Goal: Task Accomplishment & Management: Use online tool/utility

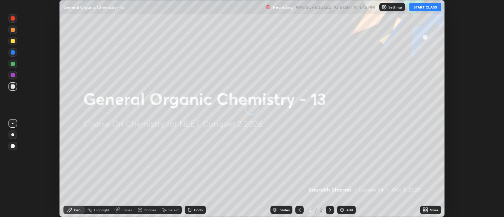
scroll to position [217, 504]
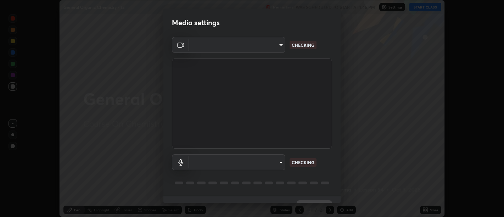
type input "d9b519daceb8a772394af6ea8e45353be5bbf62d8cb1cf3345c472de64055974"
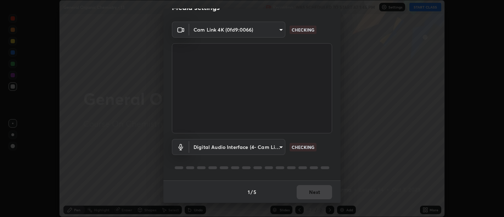
click at [280, 145] on body "Erase all General Organic Chemistry - 13 Recording WAS SCHEDULED TO START AT 1:…" at bounding box center [252, 108] width 504 height 217
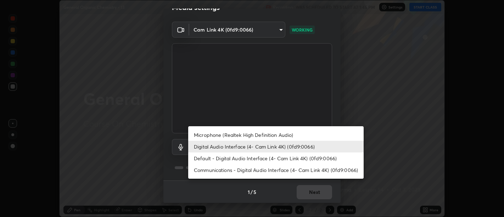
click at [268, 136] on li "Microphone (Realtek High Definition Audio)" at bounding box center [276, 135] width 176 height 12
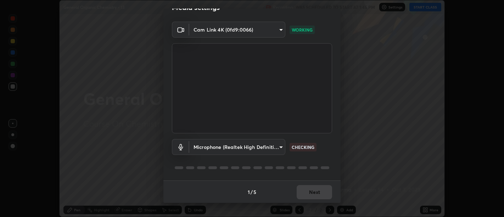
click at [279, 146] on body "Erase all General Organic Chemistry - 13 Recording WAS SCHEDULED TO START AT 1:…" at bounding box center [252, 108] width 504 height 217
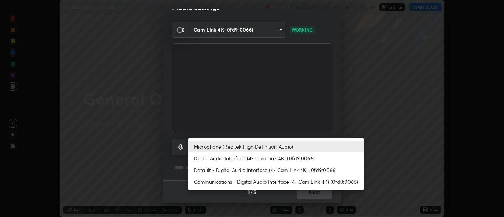
click at [267, 159] on li "Digital Audio Interface (4- Cam Link 4K) (0fd9:0066)" at bounding box center [276, 159] width 176 height 12
type input "58abe51d7fefdb17ba2419723d43872dcdd823d411622da55c3e9c12cc60ef35"
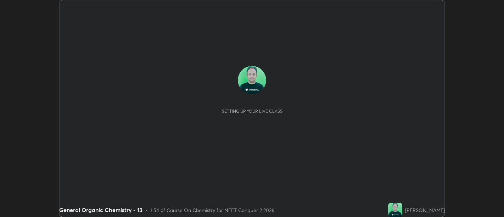
scroll to position [217, 504]
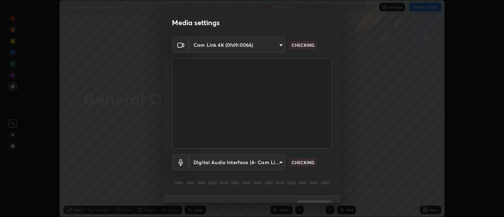
type input "d9b519daceb8a772394af6ea8e45353be5bbf62d8cb1cf3345c472de64055974"
click at [281, 160] on body "Erase all General Organic Chemistry - 13 Recording WAS SCHEDULED TO START AT 1:…" at bounding box center [252, 108] width 504 height 217
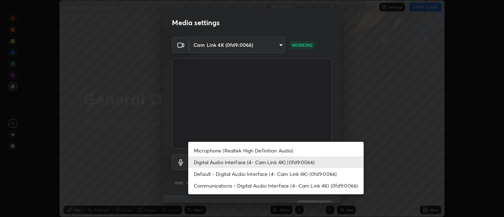
click at [265, 171] on li "Default - Digital Audio Interface (4- Cam Link 4K) (0fd9:0066)" at bounding box center [276, 174] width 176 height 12
type input "default"
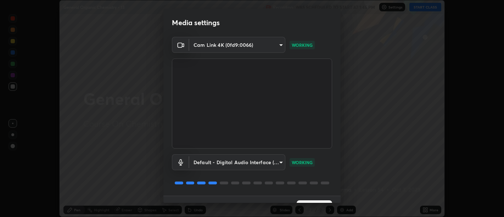
scroll to position [15, 0]
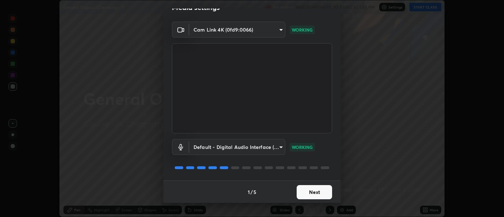
click at [315, 187] on button "Next" at bounding box center [314, 192] width 35 height 14
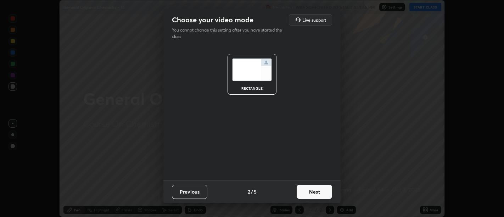
scroll to position [0, 0]
click at [317, 192] on button "Next" at bounding box center [314, 192] width 35 height 14
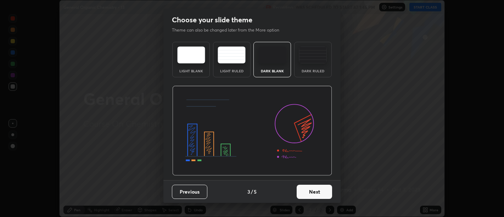
click at [314, 192] on button "Next" at bounding box center [314, 192] width 35 height 14
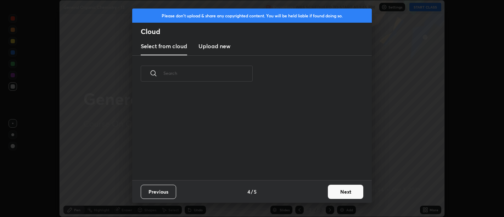
scroll to position [88, 228]
click at [341, 191] on button "Next" at bounding box center [345, 192] width 35 height 14
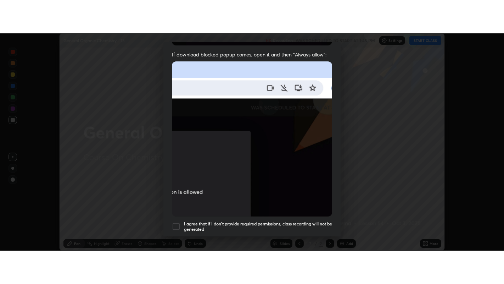
scroll to position [160, 0]
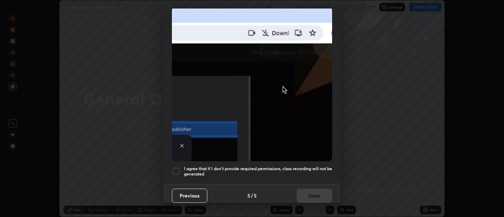
click at [305, 172] on h5 "I agree that if I don't provide required permissions, class recording will not …" at bounding box center [258, 171] width 148 height 11
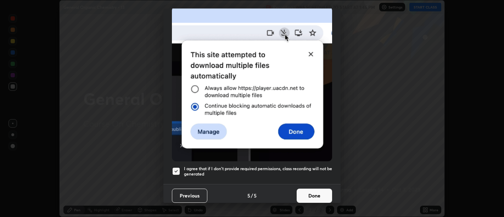
click at [316, 193] on button "Done" at bounding box center [314, 196] width 35 height 14
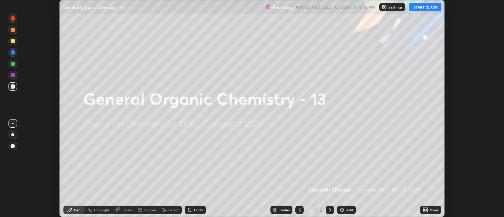
click at [426, 212] on icon at bounding box center [427, 211] width 2 height 2
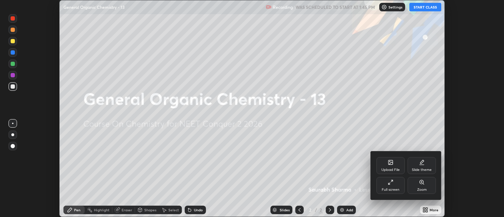
click at [392, 181] on icon at bounding box center [392, 181] width 2 height 2
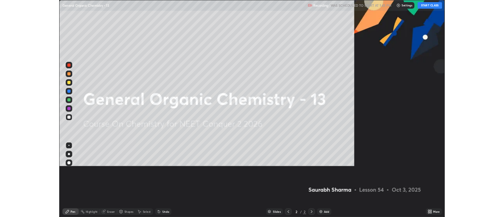
scroll to position [284, 504]
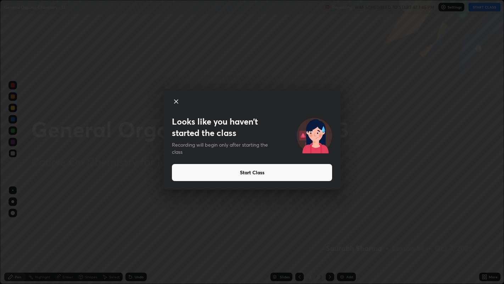
click at [309, 174] on button "Start Class" at bounding box center [252, 172] width 160 height 17
click at [305, 173] on button "Start Class" at bounding box center [252, 172] width 160 height 17
click at [309, 171] on button "Start Class" at bounding box center [252, 172] width 160 height 17
click at [306, 173] on button "Start Class" at bounding box center [252, 172] width 160 height 17
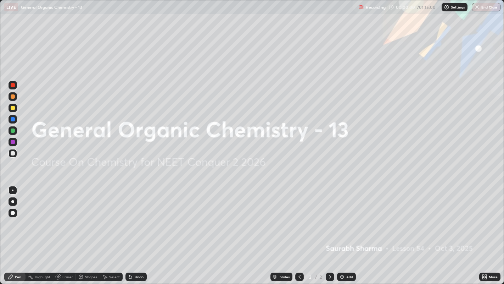
click at [344, 217] on img at bounding box center [342, 277] width 6 height 6
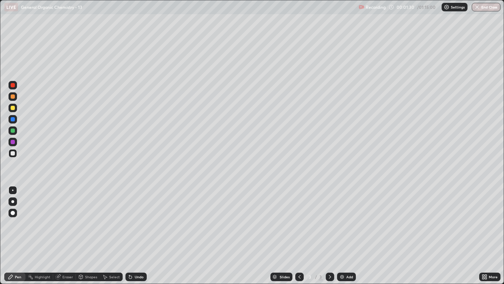
click at [80, 217] on icon at bounding box center [81, 276] width 4 height 1
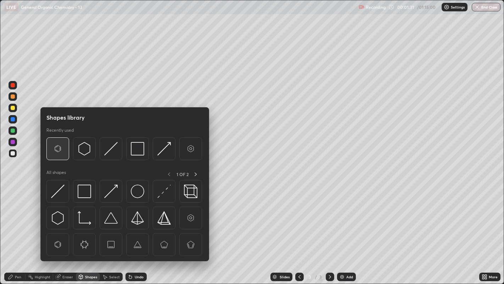
click at [61, 149] on img at bounding box center [57, 148] width 13 height 13
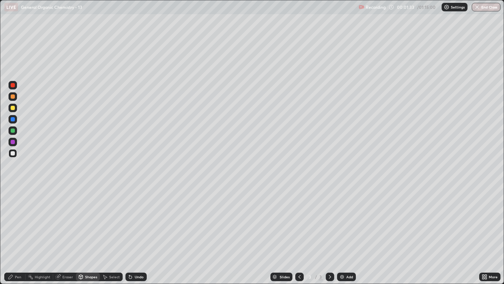
click at [17, 217] on div "Pen" at bounding box center [18, 277] width 6 height 4
click at [115, 217] on div "Select" at bounding box center [111, 276] width 23 height 9
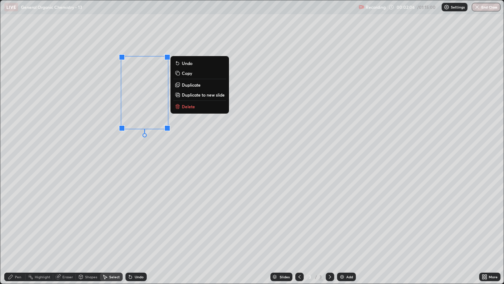
click at [129, 151] on div "0 ° Undo Copy Duplicate Duplicate to new slide Delete" at bounding box center [252, 141] width 504 height 283
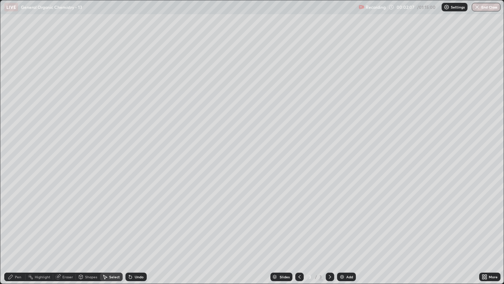
click at [13, 217] on div "Pen" at bounding box center [14, 276] width 21 height 9
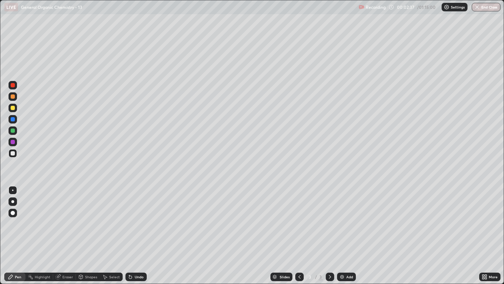
click at [11, 107] on div at bounding box center [13, 108] width 4 height 4
click at [137, 217] on div "Undo" at bounding box center [139, 277] width 9 height 4
click at [128, 217] on icon at bounding box center [131, 277] width 6 height 6
click at [129, 217] on icon at bounding box center [130, 277] width 3 height 3
click at [139, 217] on div "Undo" at bounding box center [139, 277] width 9 height 4
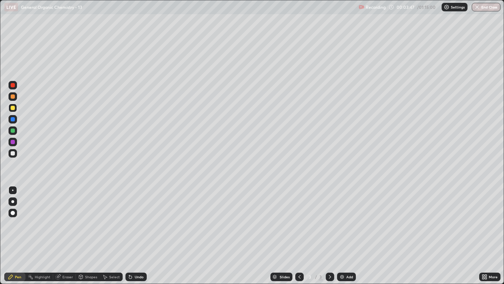
click at [141, 217] on div "Undo" at bounding box center [139, 277] width 9 height 4
click at [140, 217] on div "Undo" at bounding box center [139, 277] width 9 height 4
click at [140, 217] on div "Undo" at bounding box center [136, 276] width 21 height 9
click at [139, 217] on div "Undo" at bounding box center [136, 276] width 21 height 9
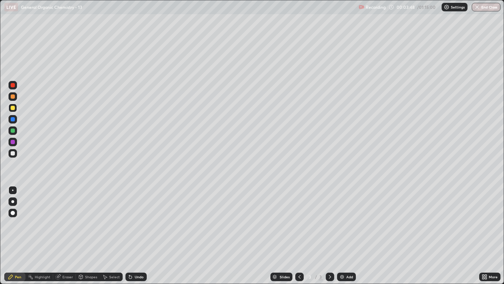
click at [141, 217] on div "Undo" at bounding box center [136, 276] width 21 height 9
click at [11, 118] on div at bounding box center [13, 119] width 4 height 4
click at [132, 217] on div "Undo" at bounding box center [136, 276] width 21 height 9
click at [132, 217] on icon at bounding box center [131, 277] width 6 height 6
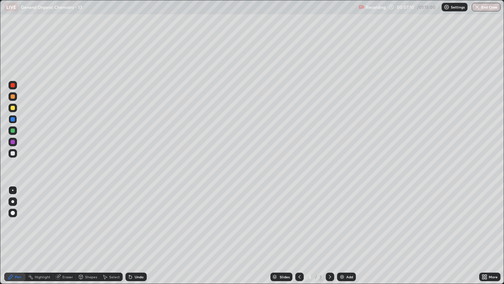
click at [130, 217] on div "Undo" at bounding box center [136, 276] width 21 height 9
click at [129, 217] on icon at bounding box center [131, 277] width 6 height 6
click at [111, 217] on div "Select" at bounding box center [114, 277] width 11 height 4
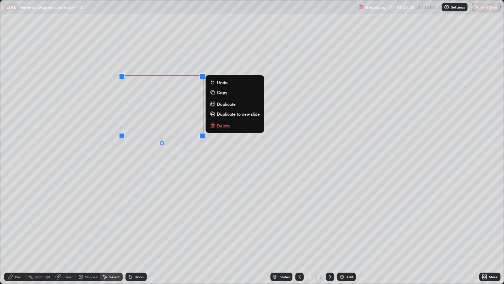
click at [233, 146] on div "0 ° Undo Copy Duplicate Duplicate to new slide Delete" at bounding box center [252, 141] width 504 height 283
click at [228, 124] on p "Delete" at bounding box center [223, 126] width 13 height 6
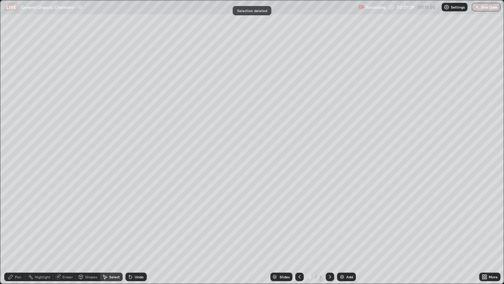
click at [59, 217] on div "Eraser" at bounding box center [64, 276] width 23 height 9
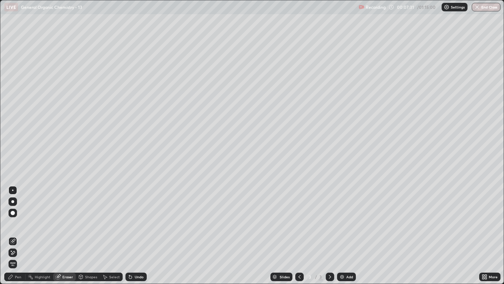
click at [16, 217] on div "Pen" at bounding box center [18, 277] width 6 height 4
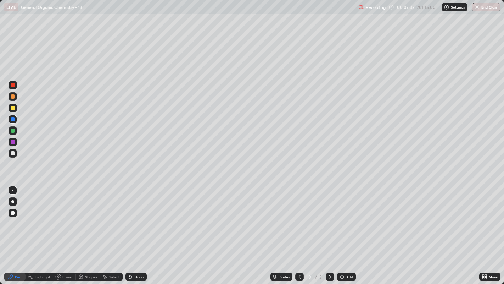
click at [15, 151] on div at bounding box center [13, 153] width 4 height 4
click at [15, 96] on div at bounding box center [13, 96] width 4 height 4
click at [13, 215] on div at bounding box center [13, 213] width 9 height 9
click at [139, 217] on div "Undo" at bounding box center [136, 276] width 21 height 9
click at [138, 217] on div "Undo" at bounding box center [139, 277] width 9 height 4
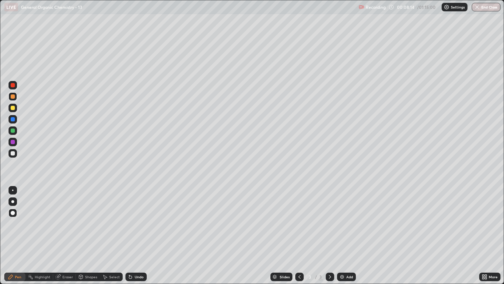
click at [137, 217] on div "Undo" at bounding box center [139, 277] width 9 height 4
click at [134, 217] on div "Undo" at bounding box center [136, 276] width 21 height 9
click at [133, 217] on div "Undo" at bounding box center [136, 276] width 21 height 9
click at [132, 217] on icon at bounding box center [131, 277] width 6 height 6
click at [131, 217] on div "Undo" at bounding box center [136, 276] width 21 height 9
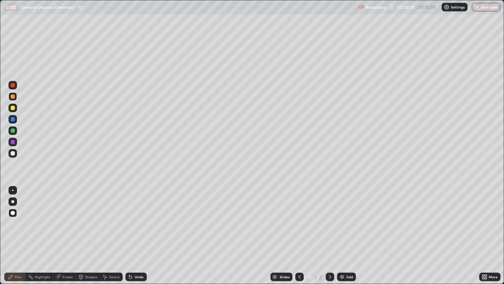
click at [132, 217] on icon at bounding box center [131, 277] width 6 height 6
click at [130, 217] on div "Undo" at bounding box center [136, 276] width 21 height 9
click at [129, 217] on div "Undo" at bounding box center [136, 276] width 21 height 9
click at [129, 217] on icon at bounding box center [130, 277] width 3 height 3
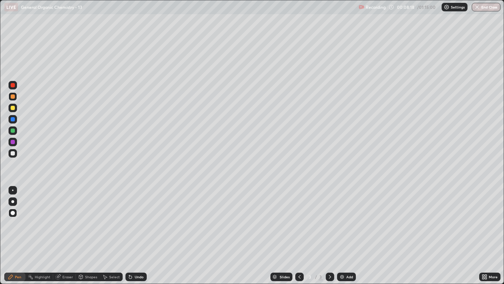
click at [13, 85] on div at bounding box center [13, 85] width 4 height 4
click at [13, 213] on div at bounding box center [13, 213] width 4 height 4
click at [344, 217] on img at bounding box center [342, 277] width 6 height 6
click at [12, 151] on div at bounding box center [13, 153] width 9 height 9
click at [12, 190] on div at bounding box center [12, 189] width 1 height 1
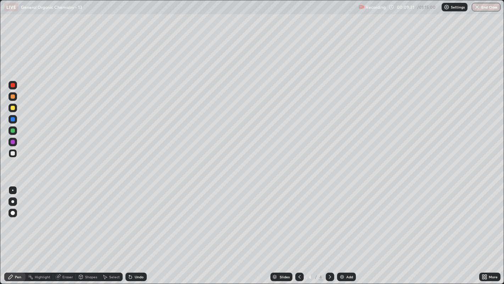
click at [81, 217] on icon at bounding box center [81, 277] width 0 height 2
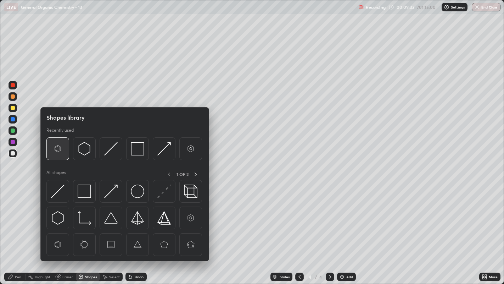
click at [58, 151] on img at bounding box center [57, 148] width 13 height 13
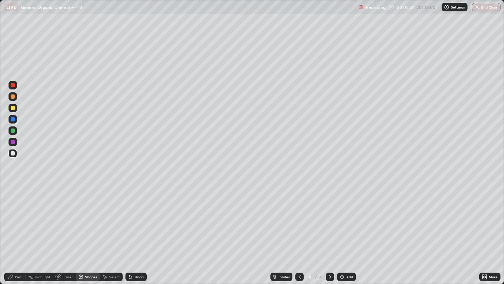
click at [16, 217] on div "Pen" at bounding box center [18, 277] width 6 height 4
click at [12, 107] on div at bounding box center [13, 108] width 4 height 4
click at [68, 217] on div "Eraser" at bounding box center [67, 277] width 11 height 4
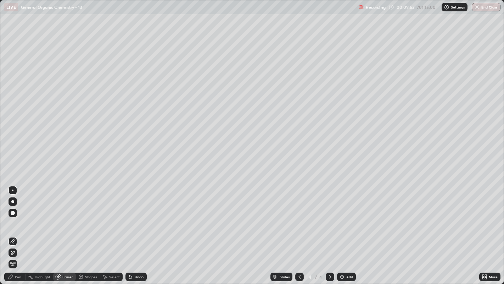
click at [17, 217] on div "Pen" at bounding box center [18, 277] width 6 height 4
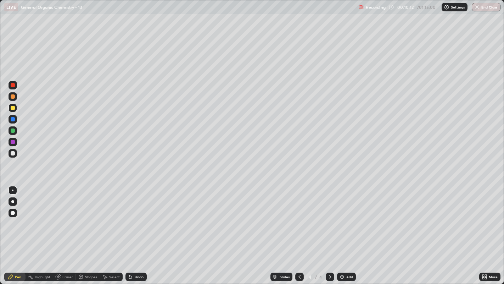
click at [136, 217] on div "Undo" at bounding box center [136, 276] width 21 height 9
click at [13, 130] on div at bounding box center [13, 130] width 4 height 4
click at [64, 217] on div "Eraser" at bounding box center [64, 276] width 23 height 9
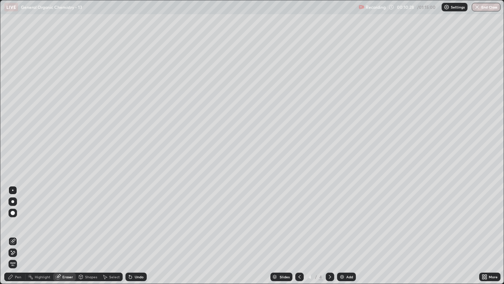
click at [20, 217] on div "Pen" at bounding box center [18, 277] width 6 height 4
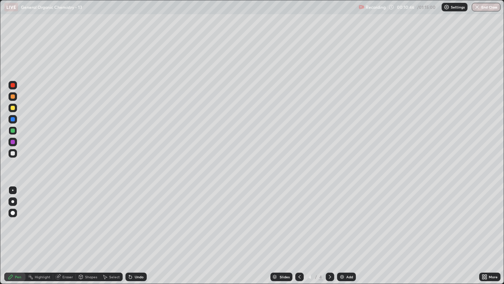
click at [12, 153] on div at bounding box center [13, 153] width 4 height 4
click at [345, 217] on div "Add" at bounding box center [346, 276] width 19 height 9
click at [15, 155] on div at bounding box center [13, 153] width 9 height 9
click at [133, 217] on div "Undo" at bounding box center [136, 276] width 21 height 9
click at [84, 217] on div "Shapes" at bounding box center [88, 276] width 24 height 9
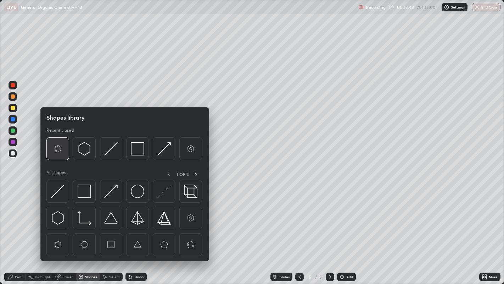
click at [55, 147] on img at bounding box center [57, 148] width 13 height 13
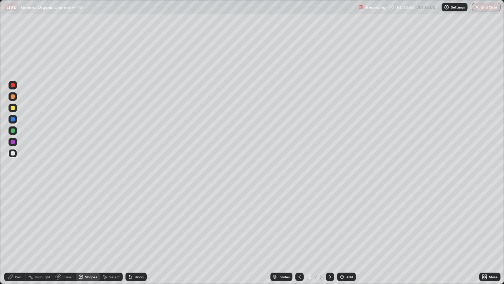
click at [109, 217] on div "Select" at bounding box center [114, 277] width 11 height 4
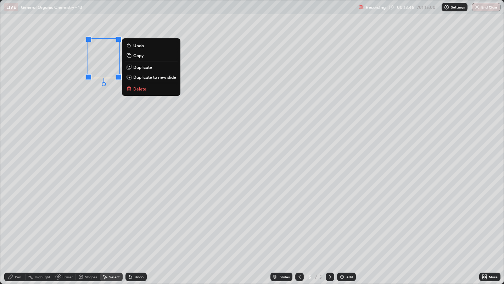
click at [146, 68] on p "Duplicate" at bounding box center [142, 67] width 19 height 6
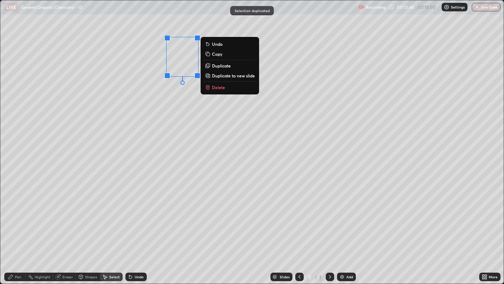
click at [178, 105] on div "0 ° Undo Copy Duplicate Duplicate to new slide Delete" at bounding box center [252, 141] width 504 height 283
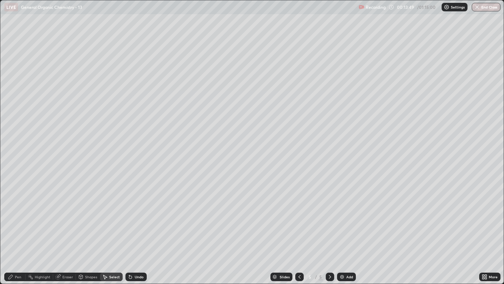
click at [11, 217] on icon at bounding box center [11, 277] width 4 height 4
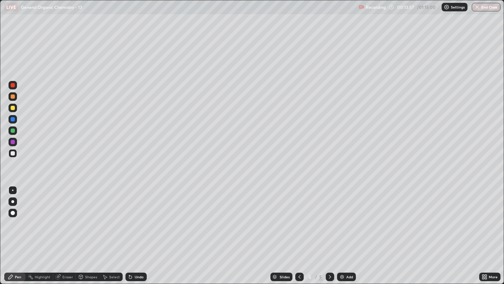
click at [114, 217] on div "Select" at bounding box center [114, 277] width 11 height 4
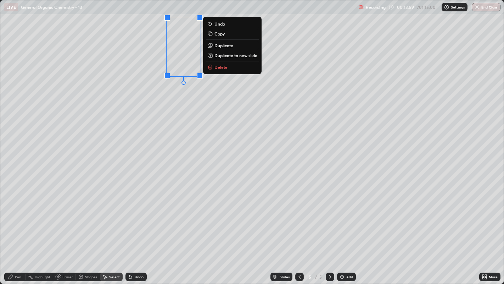
click at [235, 46] on button "Duplicate" at bounding box center [232, 45] width 53 height 9
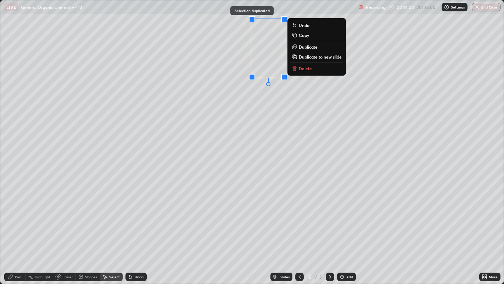
click at [237, 97] on div "0 ° Undo Copy Duplicate Duplicate to new slide Delete" at bounding box center [252, 141] width 504 height 283
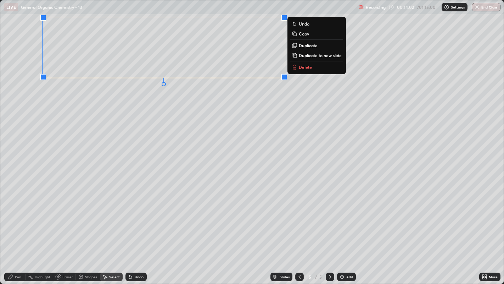
click at [223, 127] on div "0 ° Undo Copy Duplicate Duplicate to new slide Delete" at bounding box center [252, 141] width 504 height 283
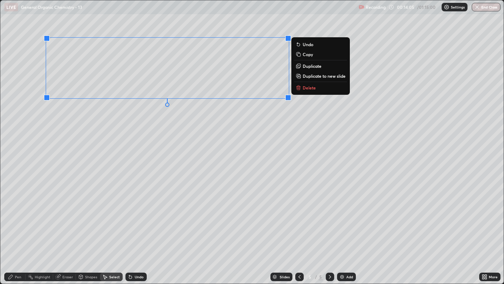
click at [248, 118] on div "0 ° Undo Copy Duplicate Duplicate to new slide Delete" at bounding box center [252, 141] width 504 height 283
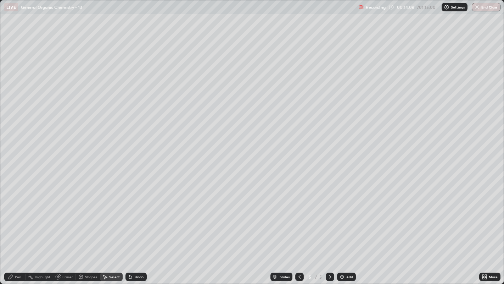
click at [12, 217] on div "Pen" at bounding box center [14, 276] width 21 height 9
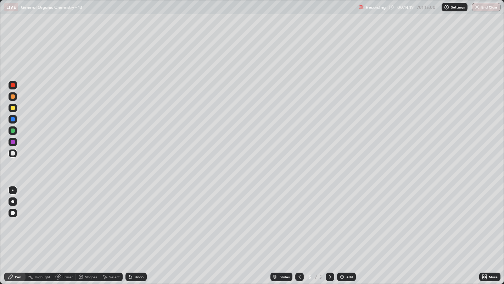
click at [143, 217] on div "Undo" at bounding box center [135, 277] width 24 height 14
click at [15, 107] on div at bounding box center [13, 108] width 4 height 4
click at [65, 217] on div "Eraser" at bounding box center [64, 276] width 23 height 9
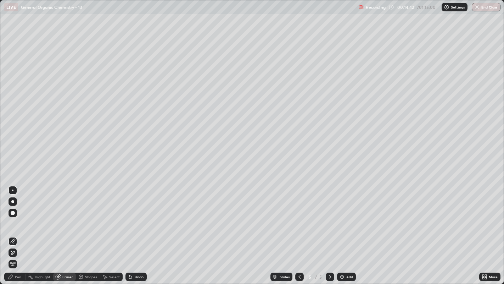
click at [18, 217] on div "Pen" at bounding box center [18, 277] width 6 height 4
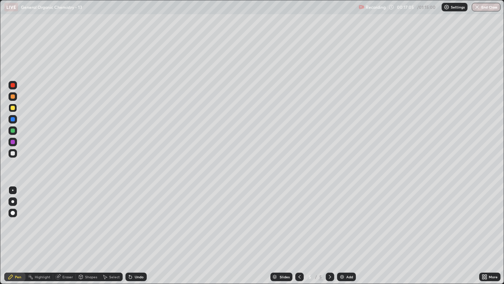
click at [12, 201] on div at bounding box center [12, 201] width 3 height 3
click at [13, 151] on div at bounding box center [13, 153] width 4 height 4
click at [11, 186] on div at bounding box center [13, 190] width 9 height 9
click at [106, 217] on icon at bounding box center [105, 277] width 6 height 6
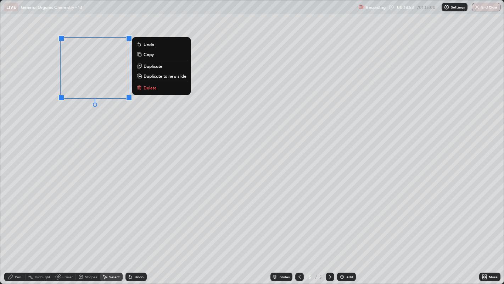
click at [150, 68] on p "Duplicate" at bounding box center [153, 66] width 19 height 6
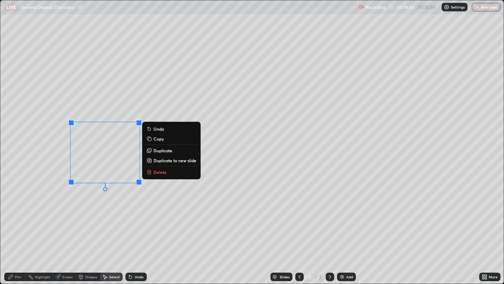
click at [115, 204] on div "0 ° Undo Copy Duplicate Duplicate to new slide Delete" at bounding box center [252, 141] width 504 height 283
click at [165, 149] on p "Duplicate" at bounding box center [163, 151] width 19 height 6
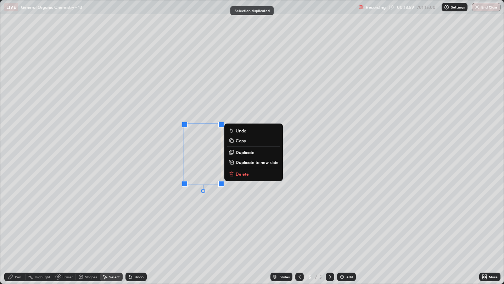
click at [186, 203] on div "0 ° Undo Copy Duplicate Duplicate to new slide Delete" at bounding box center [252, 141] width 504 height 283
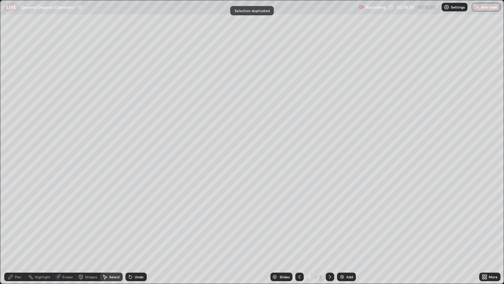
click at [15, 217] on div "Pen" at bounding box center [18, 277] width 6 height 4
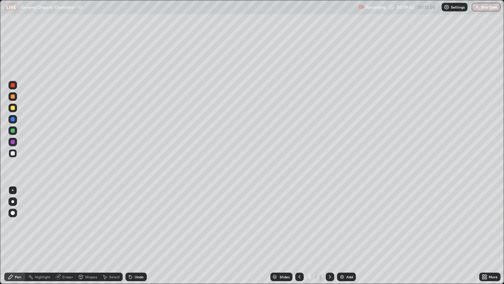
click at [134, 217] on div "Undo" at bounding box center [136, 276] width 21 height 9
click at [114, 217] on div "Select" at bounding box center [114, 277] width 11 height 4
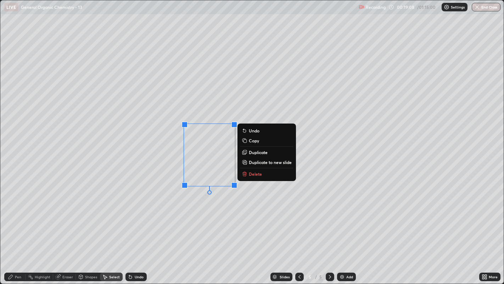
click at [252, 153] on p "Duplicate" at bounding box center [258, 152] width 19 height 6
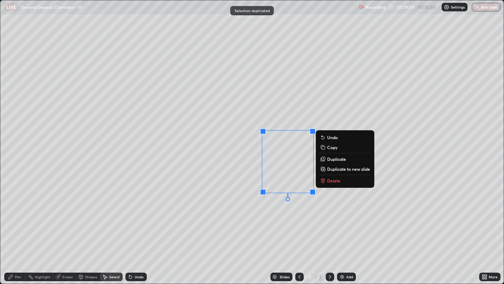
click at [270, 217] on div "0 ° Undo Copy Duplicate Duplicate to new slide Delete" at bounding box center [252, 141] width 504 height 283
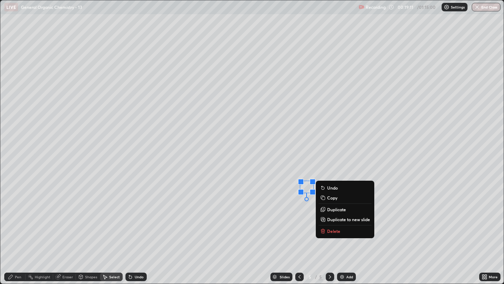
click at [329, 217] on p "Delete" at bounding box center [333, 231] width 13 height 6
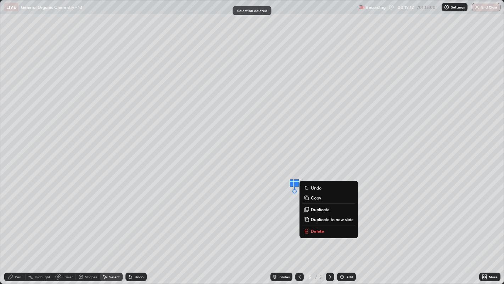
click at [314, 217] on p "Delete" at bounding box center [317, 231] width 13 height 6
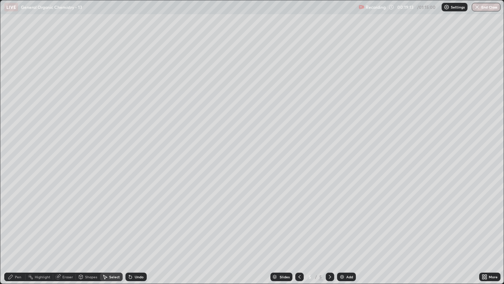
click at [18, 217] on div "Pen" at bounding box center [18, 277] width 6 height 4
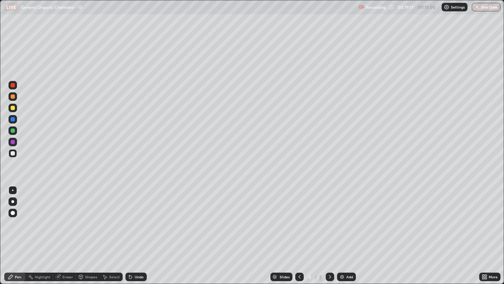
click at [113, 217] on div "Select" at bounding box center [114, 277] width 11 height 4
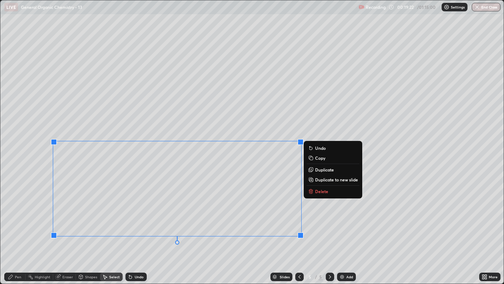
click at [190, 127] on div "0 ° Undo Copy Duplicate Duplicate to new slide Delete" at bounding box center [252, 141] width 504 height 283
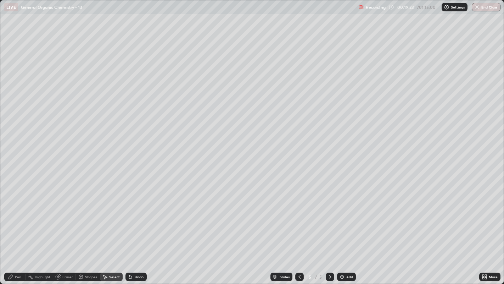
click at [15, 217] on div "Pen" at bounding box center [18, 277] width 6 height 4
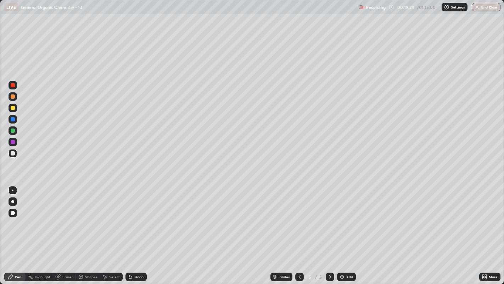
click at [11, 106] on div at bounding box center [13, 108] width 4 height 4
click at [11, 199] on div at bounding box center [13, 201] width 9 height 9
click at [11, 108] on div at bounding box center [13, 108] width 4 height 4
click at [133, 217] on div "Undo" at bounding box center [136, 276] width 21 height 9
click at [135, 217] on div "Undo" at bounding box center [139, 277] width 9 height 4
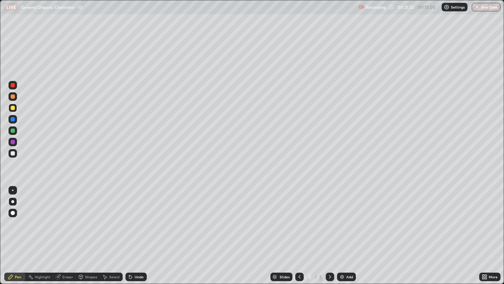
click at [16, 190] on div at bounding box center [13, 190] width 9 height 9
click at [298, 217] on div at bounding box center [299, 277] width 9 height 14
click at [129, 217] on icon at bounding box center [130, 277] width 3 height 3
click at [327, 217] on div at bounding box center [330, 276] width 9 height 9
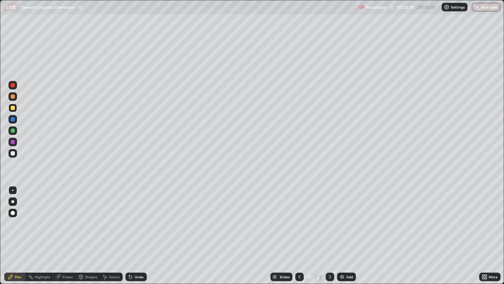
click at [13, 201] on div at bounding box center [12, 201] width 3 height 3
click at [110, 217] on div "Select" at bounding box center [114, 277] width 11 height 4
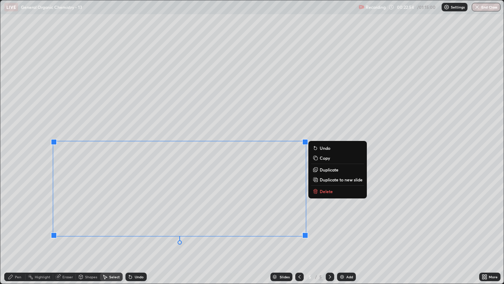
click at [335, 177] on p "Duplicate to new slide" at bounding box center [341, 180] width 43 height 6
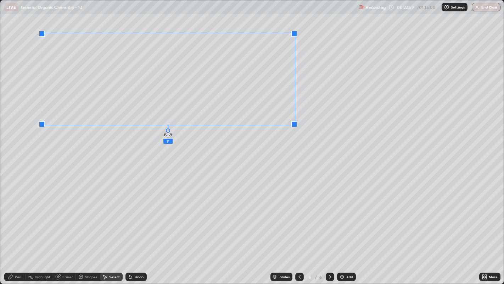
click at [168, 133] on div at bounding box center [168, 130] width 4 height 4
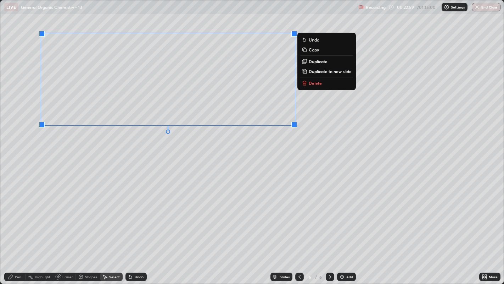
click at [192, 147] on div "0 ° Undo Copy Duplicate Duplicate to new slide Delete" at bounding box center [252, 141] width 504 height 283
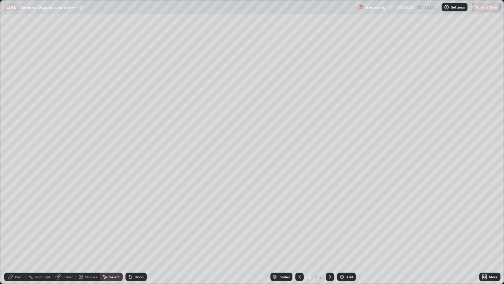
click at [14, 217] on div "Pen" at bounding box center [14, 276] width 21 height 9
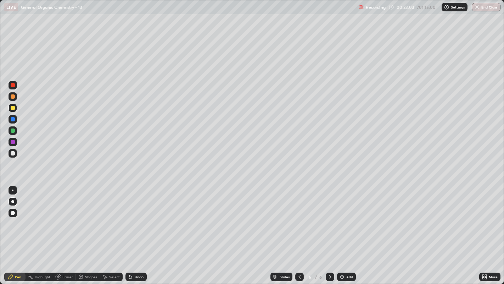
click at [12, 190] on div at bounding box center [12, 189] width 1 height 1
click at [137, 217] on div "Undo" at bounding box center [136, 276] width 21 height 9
click at [133, 217] on div "Undo" at bounding box center [136, 276] width 21 height 9
click at [134, 217] on div "Undo" at bounding box center [136, 276] width 21 height 9
click at [299, 217] on icon at bounding box center [300, 277] width 6 height 6
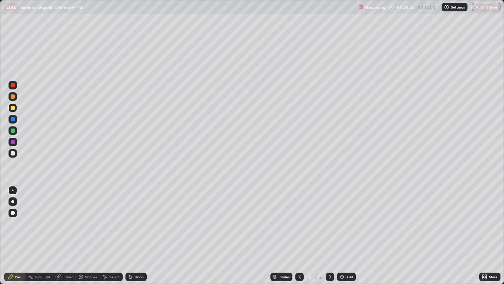
click at [13, 95] on div at bounding box center [13, 96] width 4 height 4
click at [17, 152] on div at bounding box center [13, 153] width 9 height 9
click at [329, 217] on icon at bounding box center [330, 277] width 6 height 6
click at [12, 109] on div at bounding box center [13, 108] width 4 height 4
click at [12, 198] on div at bounding box center [13, 201] width 9 height 9
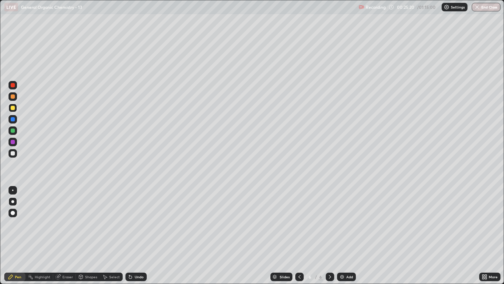
click at [12, 153] on div at bounding box center [13, 153] width 4 height 4
click at [12, 190] on div at bounding box center [12, 189] width 1 height 1
click at [344, 217] on div "Add" at bounding box center [346, 276] width 19 height 9
click at [85, 217] on div "Shapes" at bounding box center [91, 277] width 12 height 4
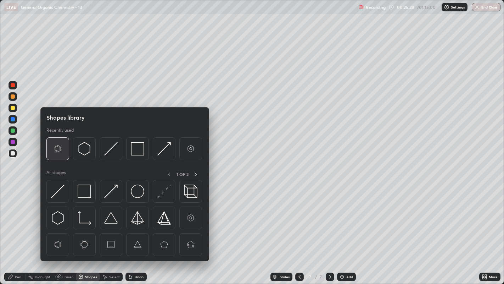
click at [53, 146] on img at bounding box center [57, 148] width 13 height 13
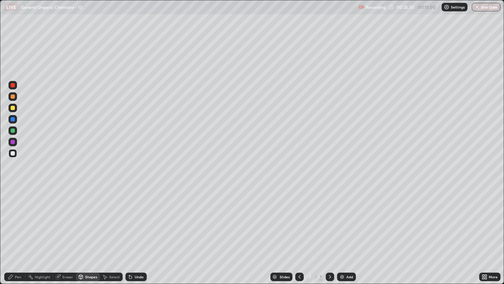
click at [18, 217] on div "Pen" at bounding box center [18, 277] width 6 height 4
click at [107, 217] on icon at bounding box center [105, 277] width 6 height 6
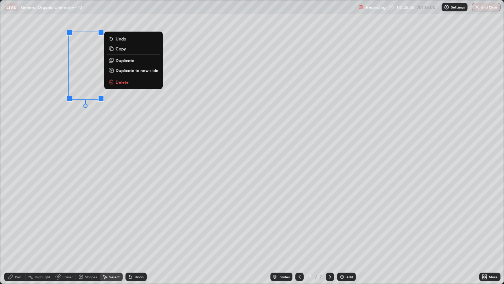
click at [128, 61] on p "Duplicate" at bounding box center [125, 60] width 19 height 6
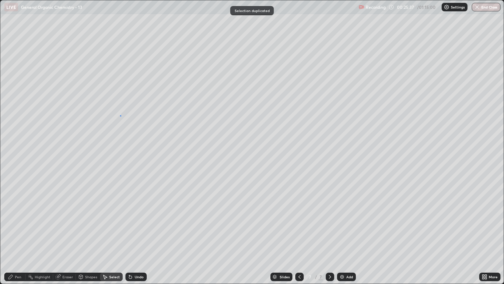
click at [121, 115] on div "0 ° Undo Copy Duplicate Duplicate to new slide Delete" at bounding box center [252, 141] width 504 height 283
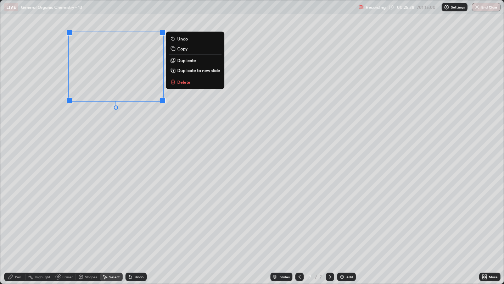
click at [185, 61] on p "Duplicate" at bounding box center [186, 60] width 19 height 6
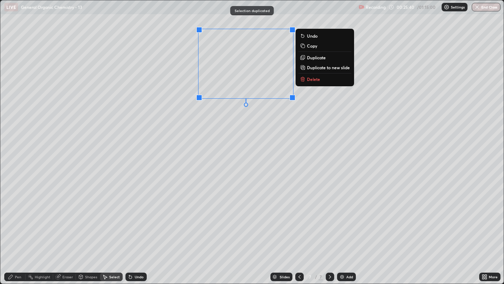
click at [316, 57] on p "Duplicate" at bounding box center [316, 58] width 19 height 6
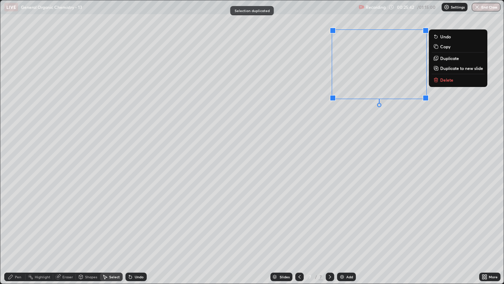
click at [352, 133] on div "0 ° Undo Copy Duplicate Duplicate to new slide Delete" at bounding box center [252, 141] width 504 height 283
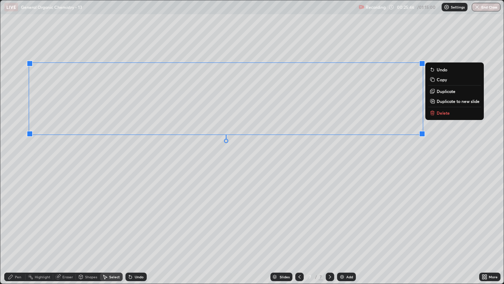
click at [302, 149] on div "0 ° Undo Copy Duplicate Duplicate to new slide Delete" at bounding box center [252, 141] width 504 height 283
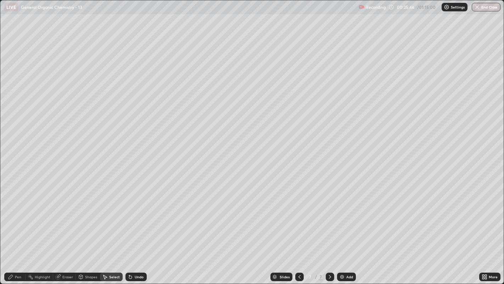
click at [16, 217] on div "Pen" at bounding box center [18, 277] width 6 height 4
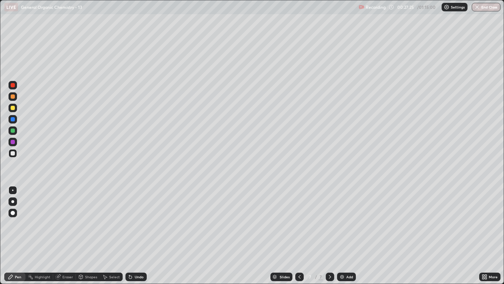
click at [15, 108] on div at bounding box center [13, 108] width 9 height 9
click at [140, 217] on div "Undo" at bounding box center [139, 277] width 9 height 4
click at [12, 201] on div at bounding box center [12, 201] width 3 height 3
click at [11, 154] on div at bounding box center [13, 153] width 4 height 4
click at [12, 190] on div at bounding box center [12, 189] width 1 height 1
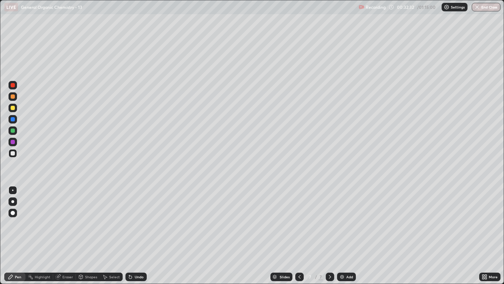
click at [343, 217] on div "Add" at bounding box center [346, 276] width 19 height 9
click at [91, 217] on div "Shapes" at bounding box center [91, 277] width 12 height 4
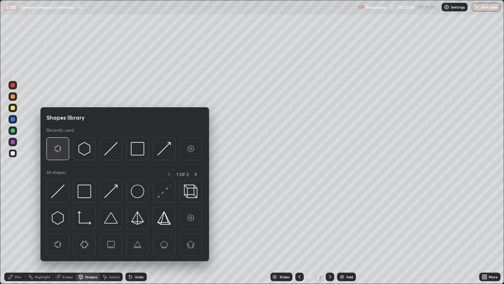
click at [57, 151] on img at bounding box center [57, 148] width 13 height 13
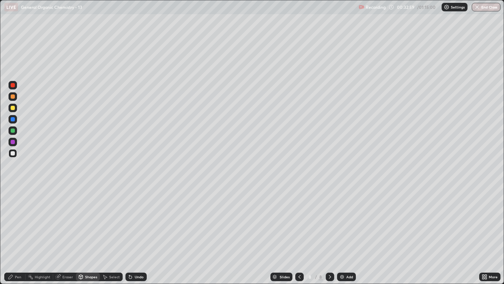
click at [17, 217] on div "Pen" at bounding box center [14, 276] width 21 height 9
click at [111, 217] on div "Select" at bounding box center [114, 277] width 11 height 4
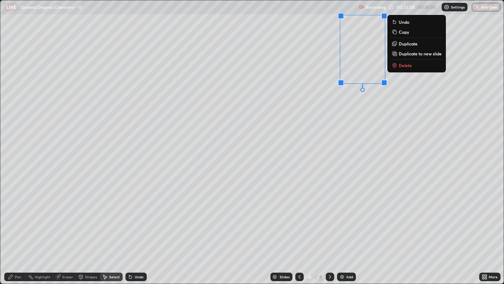
click at [408, 44] on p "Duplicate" at bounding box center [408, 44] width 19 height 6
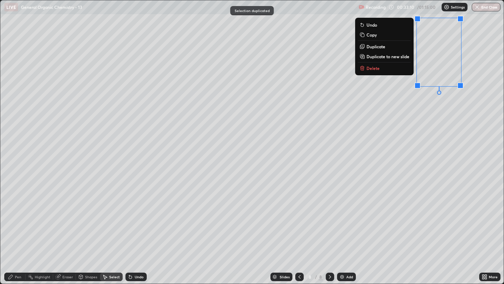
click at [422, 109] on div "0 ° Undo Copy Duplicate Duplicate to new slide Delete" at bounding box center [252, 141] width 504 height 283
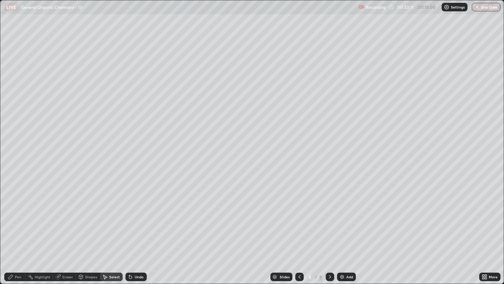
click at [15, 217] on div "Pen" at bounding box center [18, 277] width 6 height 4
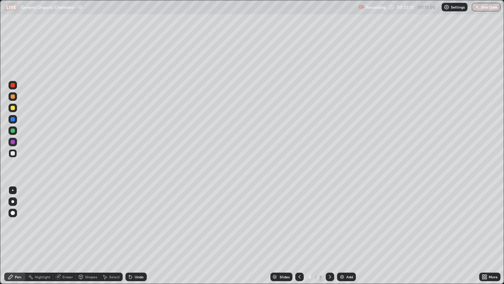
click at [109, 217] on div "Select" at bounding box center [114, 277] width 11 height 4
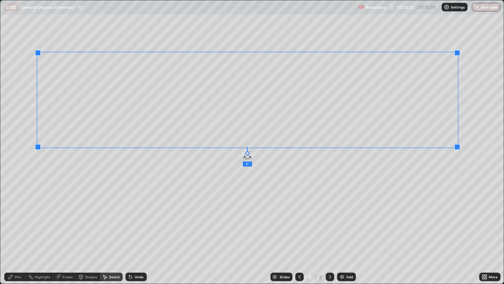
click at [248, 148] on div "1 ° Undo Copy Duplicate Duplicate to new slide Delete" at bounding box center [252, 141] width 504 height 283
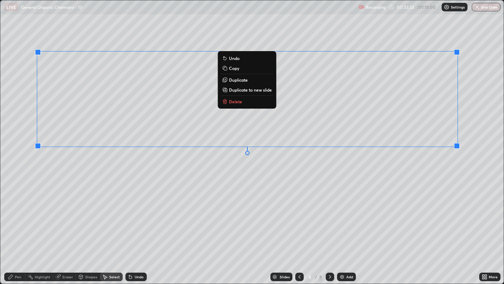
click at [239, 172] on div "0 ° Undo Copy Duplicate Duplicate to new slide Delete" at bounding box center [252, 141] width 504 height 283
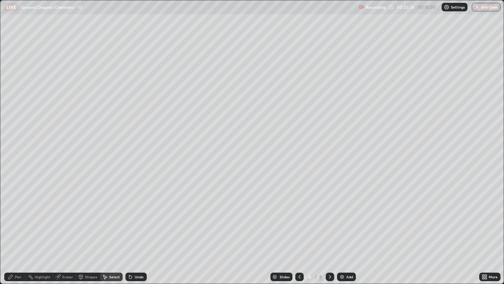
click at [15, 217] on div "Pen" at bounding box center [14, 276] width 21 height 9
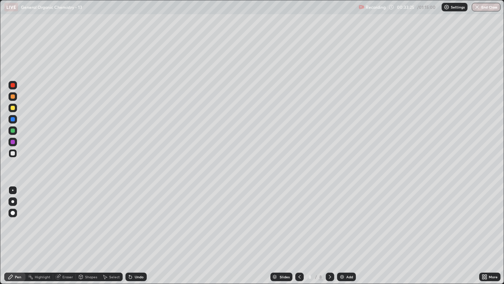
click at [13, 108] on div at bounding box center [13, 108] width 4 height 4
click at [12, 201] on div at bounding box center [12, 201] width 3 height 3
click at [110, 217] on div "Select" at bounding box center [114, 277] width 11 height 4
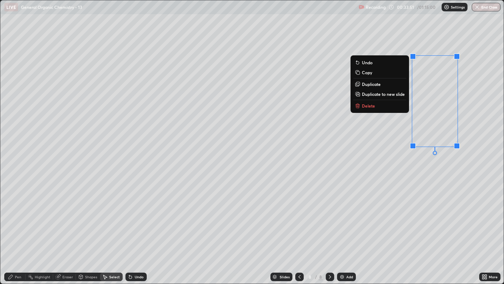
click at [367, 151] on div "0 ° Undo Copy Duplicate Duplicate to new slide Delete" at bounding box center [252, 141] width 504 height 283
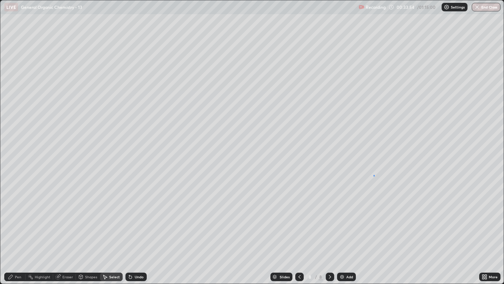
click at [374, 175] on div "0 ° Undo Copy Duplicate Duplicate to new slide Delete" at bounding box center [252, 141] width 504 height 283
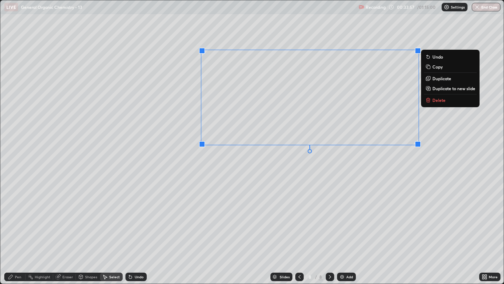
click at [278, 174] on div "0 ° Undo Copy Duplicate Duplicate to new slide Delete" at bounding box center [252, 141] width 504 height 283
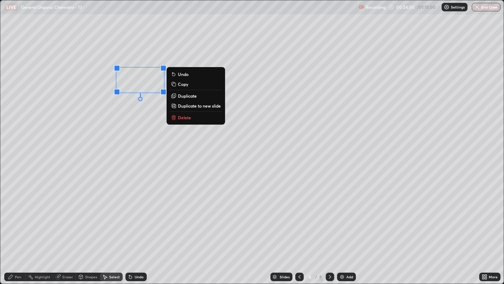
click at [134, 115] on div "0 ° Undo Copy Duplicate Duplicate to new slide Delete" at bounding box center [252, 141] width 504 height 283
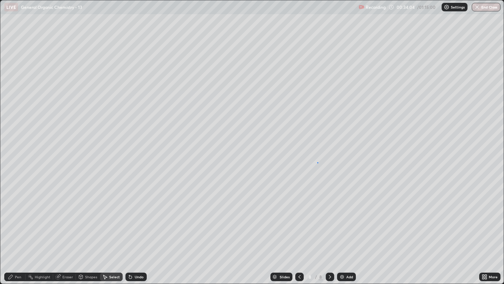
click at [317, 162] on div "0 ° Undo Copy Duplicate Duplicate to new slide Delete" at bounding box center [252, 141] width 504 height 283
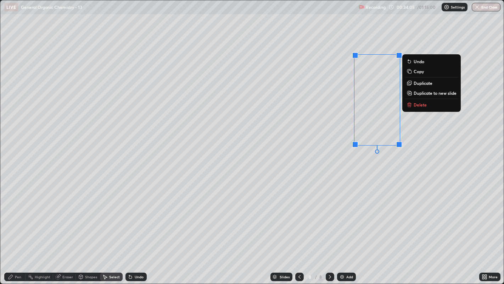
click at [426, 82] on p "Duplicate" at bounding box center [423, 83] width 19 height 6
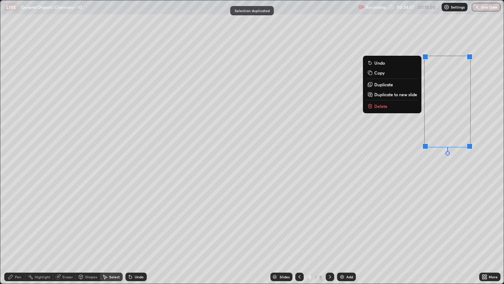
click at [445, 155] on div "0 ° Undo Copy Duplicate Duplicate to new slide Delete" at bounding box center [252, 141] width 504 height 283
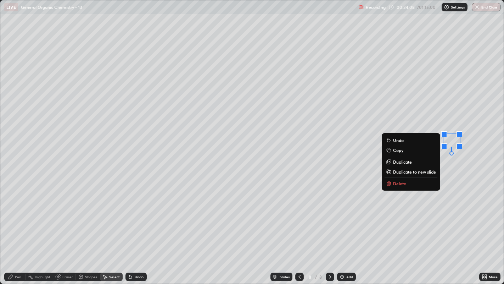
click at [416, 184] on button "Delete" at bounding box center [411, 183] width 53 height 9
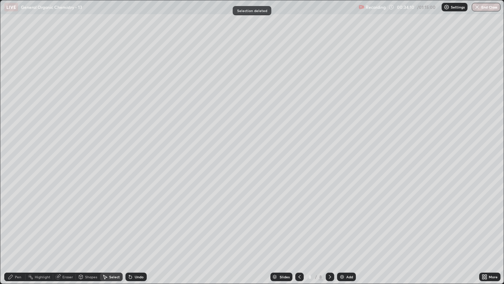
click at [15, 217] on div "Pen" at bounding box center [14, 276] width 21 height 9
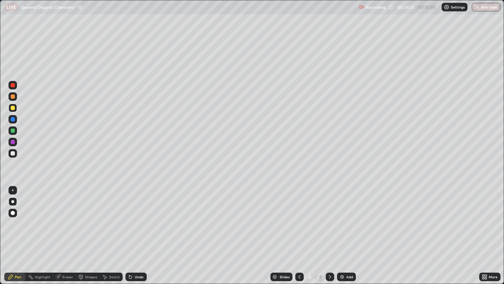
click at [15, 154] on div at bounding box center [13, 153] width 9 height 9
click at [12, 190] on div at bounding box center [12, 189] width 1 height 1
click at [15, 107] on div at bounding box center [13, 108] width 4 height 4
click at [12, 201] on div at bounding box center [12, 201] width 3 height 3
click at [15, 188] on div at bounding box center [13, 190] width 9 height 9
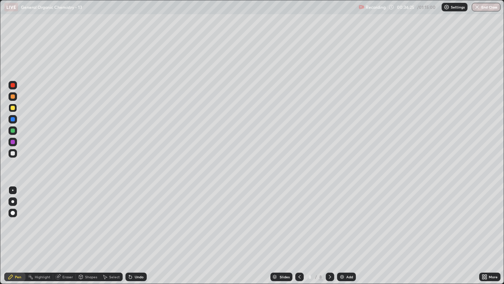
click at [9, 201] on div at bounding box center [13, 201] width 9 height 9
click at [140, 217] on div "Undo" at bounding box center [139, 277] width 9 height 4
click at [139, 217] on div "Undo" at bounding box center [139, 277] width 9 height 4
click at [138, 217] on div "Undo" at bounding box center [139, 277] width 9 height 4
click at [140, 217] on div "Undo" at bounding box center [139, 277] width 9 height 4
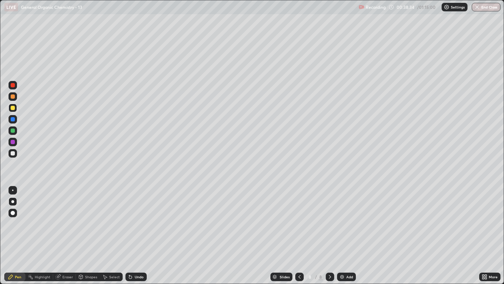
click at [138, 217] on div "Undo" at bounding box center [139, 277] width 9 height 4
click at [11, 154] on div at bounding box center [13, 153] width 4 height 4
click at [12, 190] on div at bounding box center [12, 189] width 1 height 1
click at [129, 217] on icon at bounding box center [129, 275] width 1 height 1
click at [138, 217] on div "Undo" at bounding box center [139, 277] width 9 height 4
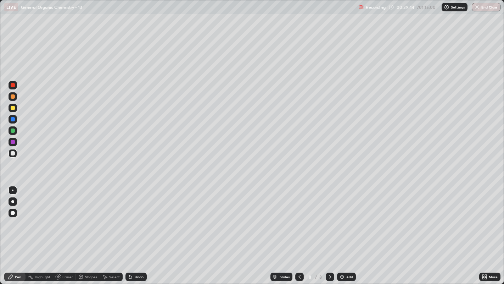
click at [139, 217] on div "Undo" at bounding box center [139, 277] width 9 height 4
click at [112, 217] on div "Select" at bounding box center [114, 277] width 11 height 4
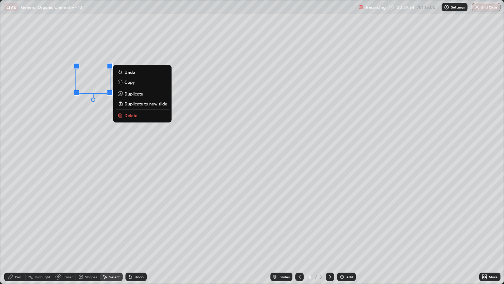
click at [90, 110] on div "0 ° Undo Copy Duplicate Duplicate to new slide Delete" at bounding box center [252, 141] width 504 height 283
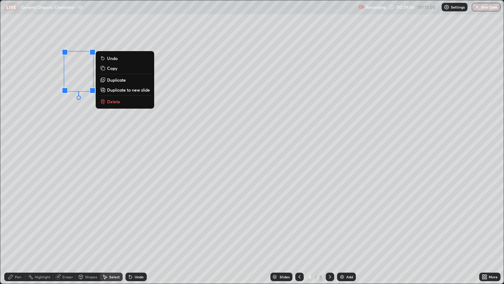
click at [120, 81] on p "Duplicate" at bounding box center [116, 80] width 19 height 6
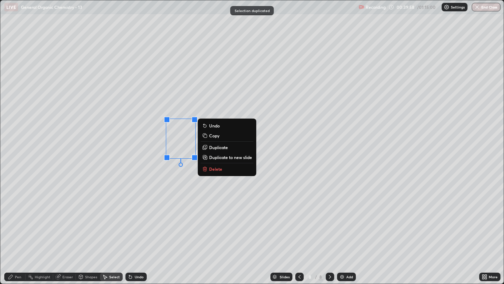
click at [181, 209] on div "0 ° Undo Copy Duplicate Duplicate to new slide Delete" at bounding box center [252, 141] width 504 height 283
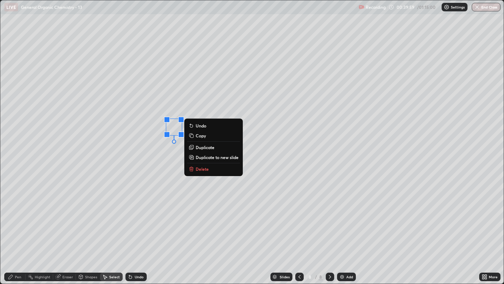
click at [204, 166] on p "Delete" at bounding box center [202, 169] width 13 height 6
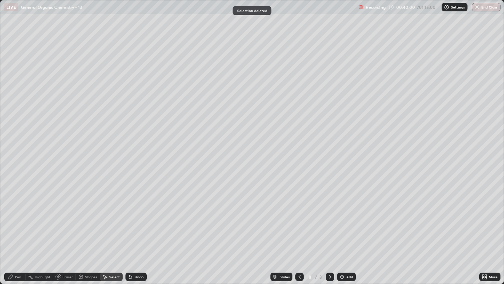
click at [18, 217] on div "Pen" at bounding box center [18, 277] width 6 height 4
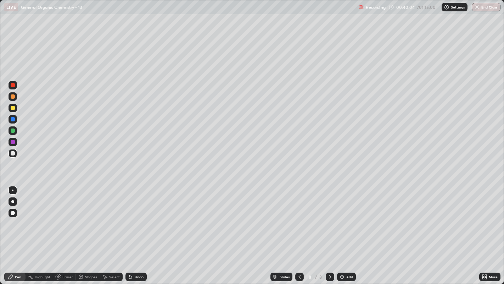
click at [107, 217] on icon at bounding box center [105, 277] width 6 height 6
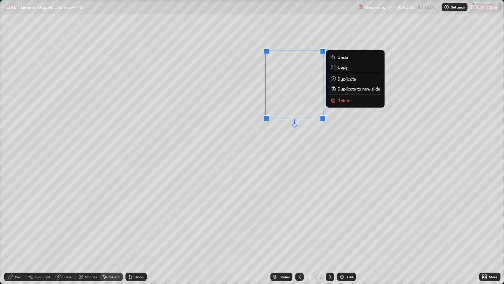
click at [344, 79] on p "Duplicate" at bounding box center [347, 79] width 19 height 6
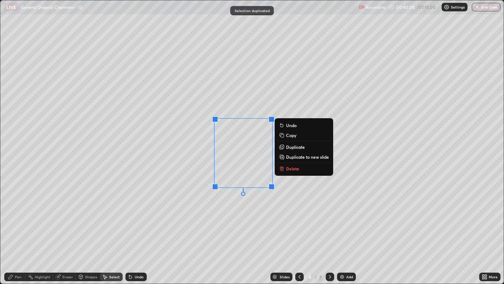
click at [245, 209] on div "0 ° Undo Copy Duplicate Duplicate to new slide Delete" at bounding box center [252, 141] width 504 height 283
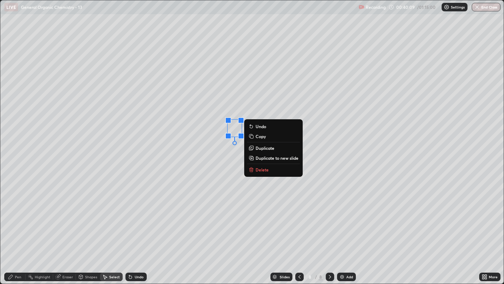
click at [268, 169] on p "Delete" at bounding box center [262, 170] width 13 height 6
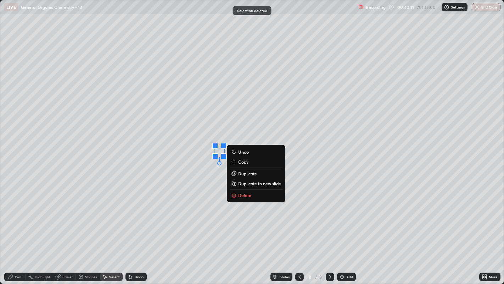
click at [254, 193] on button "Delete" at bounding box center [256, 195] width 53 height 9
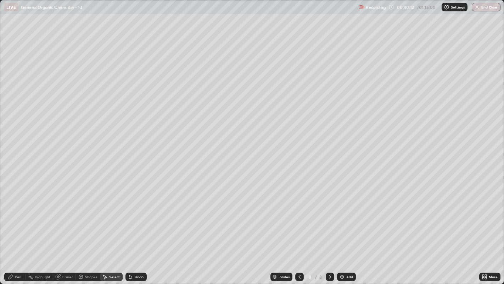
click at [17, 217] on div "Pen" at bounding box center [18, 277] width 6 height 4
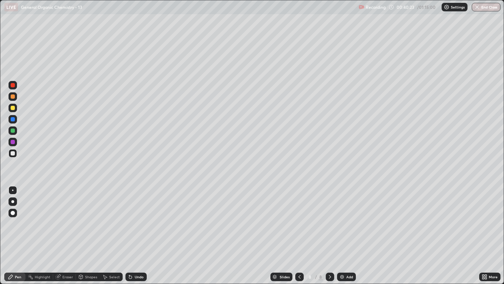
click at [140, 217] on div "Undo" at bounding box center [139, 277] width 9 height 4
click at [136, 217] on div "Undo" at bounding box center [139, 277] width 9 height 4
click at [109, 217] on div "Select" at bounding box center [114, 277] width 11 height 4
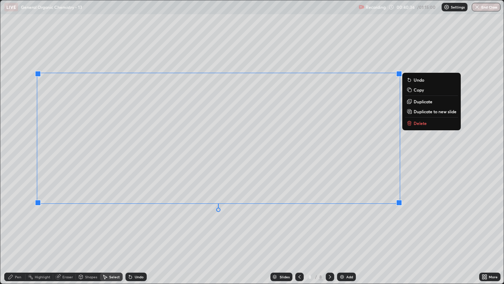
click at [419, 110] on p "Duplicate to new slide" at bounding box center [435, 112] width 43 height 6
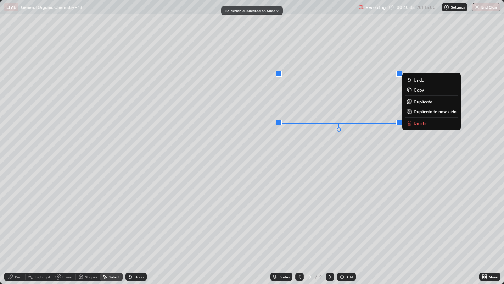
click at [411, 123] on icon at bounding box center [409, 123] width 3 height 3
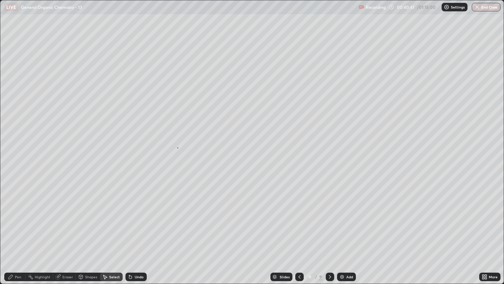
click at [177, 147] on div "0 ° Undo Copy Duplicate Duplicate to new slide Delete" at bounding box center [252, 141] width 504 height 283
click at [18, 217] on div "Pen" at bounding box center [18, 277] width 6 height 4
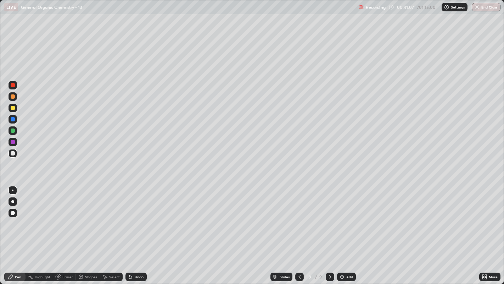
click at [13, 106] on div at bounding box center [13, 108] width 4 height 4
click at [16, 201] on div at bounding box center [13, 201] width 9 height 9
click at [112, 217] on div "Select" at bounding box center [114, 277] width 11 height 4
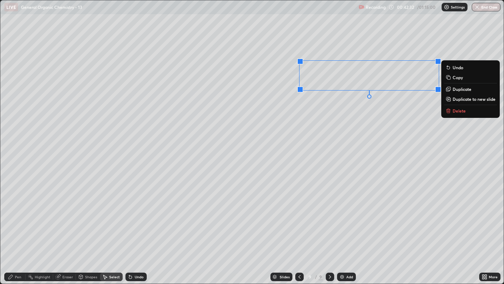
click at [402, 126] on div "0 ° Undo Copy Duplicate Duplicate to new slide Delete" at bounding box center [252, 141] width 504 height 283
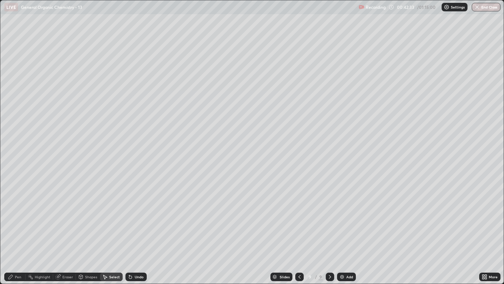
click at [15, 217] on div "Pen" at bounding box center [14, 276] width 21 height 9
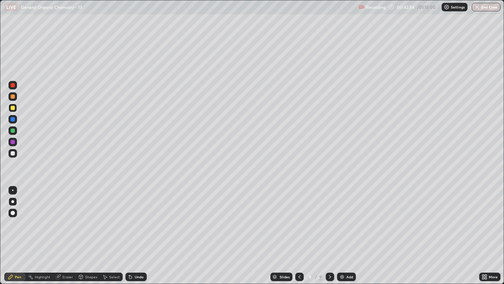
click at [12, 152] on div at bounding box center [13, 153] width 4 height 4
click at [12, 190] on div at bounding box center [12, 189] width 1 height 1
click at [11, 105] on div at bounding box center [13, 108] width 9 height 9
click at [13, 200] on div at bounding box center [12, 201] width 3 height 3
click at [11, 85] on div at bounding box center [13, 85] width 4 height 4
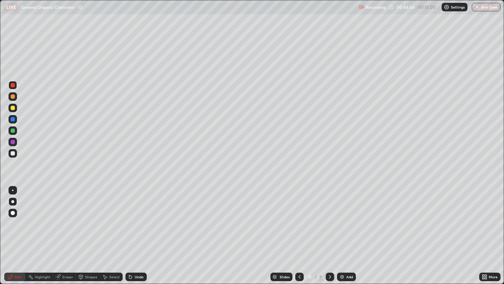
click at [14, 213] on div at bounding box center [13, 213] width 4 height 4
click at [133, 217] on div "Undo" at bounding box center [136, 276] width 21 height 9
click at [129, 217] on icon at bounding box center [130, 277] width 3 height 3
click at [130, 217] on icon at bounding box center [130, 277] width 3 height 3
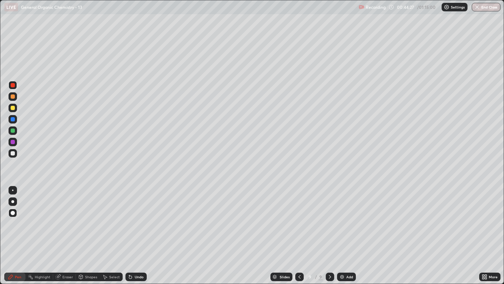
click at [131, 217] on icon at bounding box center [131, 277] width 6 height 6
click at [129, 217] on icon at bounding box center [130, 277] width 3 height 3
click at [14, 153] on div at bounding box center [13, 153] width 4 height 4
click at [12, 190] on div at bounding box center [12, 189] width 1 height 1
click at [12, 198] on div at bounding box center [13, 201] width 9 height 9
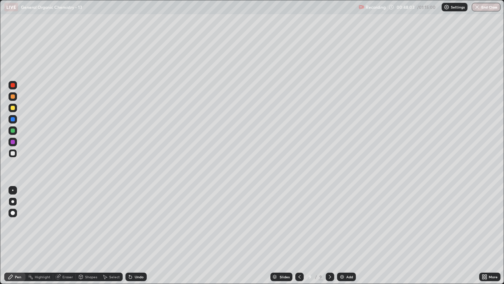
click at [9, 191] on div at bounding box center [13, 190] width 9 height 9
click at [16, 108] on div at bounding box center [13, 108] width 9 height 9
click at [89, 217] on div "Shapes" at bounding box center [91, 277] width 12 height 4
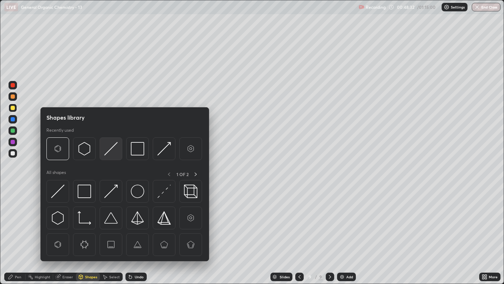
click at [110, 147] on img at bounding box center [110, 148] width 13 height 13
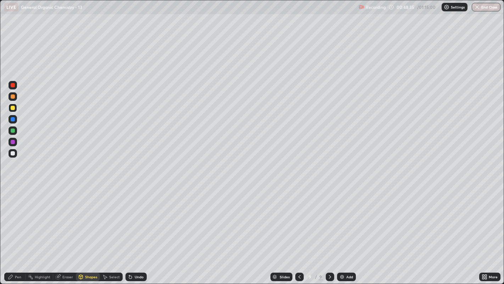
click at [22, 217] on div "Pen" at bounding box center [14, 276] width 21 height 9
click at [12, 190] on div at bounding box center [12, 189] width 1 height 1
click at [12, 152] on div at bounding box center [13, 153] width 4 height 4
click at [348, 217] on div "Add" at bounding box center [350, 277] width 7 height 4
click at [81, 217] on icon at bounding box center [81, 276] width 4 height 1
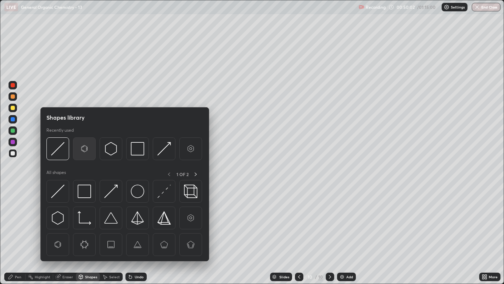
click at [80, 148] on img at bounding box center [84, 148] width 13 height 13
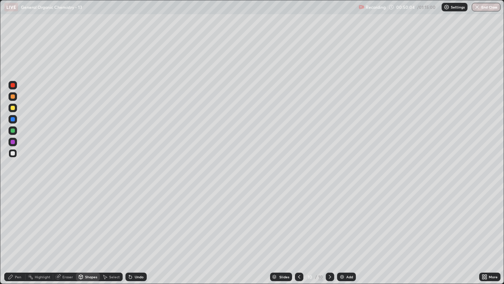
click at [11, 217] on div "Pen" at bounding box center [14, 276] width 21 height 9
click at [12, 108] on div at bounding box center [13, 108] width 4 height 4
click at [12, 190] on div at bounding box center [12, 189] width 1 height 1
click at [12, 201] on div at bounding box center [12, 201] width 3 height 3
click at [12, 190] on div at bounding box center [12, 189] width 1 height 1
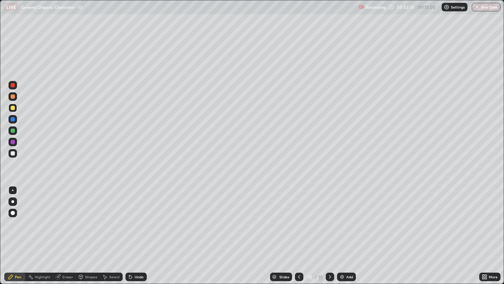
click at [84, 217] on div "Shapes" at bounding box center [88, 276] width 24 height 9
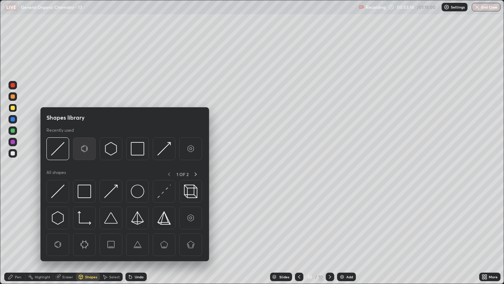
click at [81, 149] on img at bounding box center [84, 148] width 13 height 13
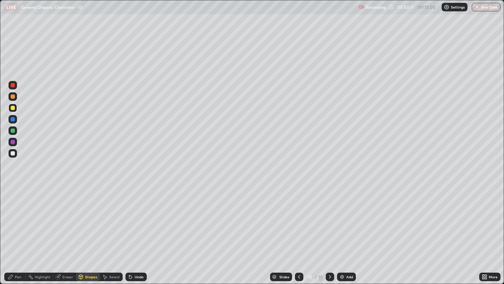
click at [10, 217] on icon at bounding box center [11, 277] width 4 height 4
click at [129, 217] on icon at bounding box center [130, 277] width 3 height 3
click at [13, 213] on div at bounding box center [13, 213] width 4 height 4
click at [12, 190] on div at bounding box center [12, 189] width 1 height 1
click at [12, 154] on div at bounding box center [13, 153] width 4 height 4
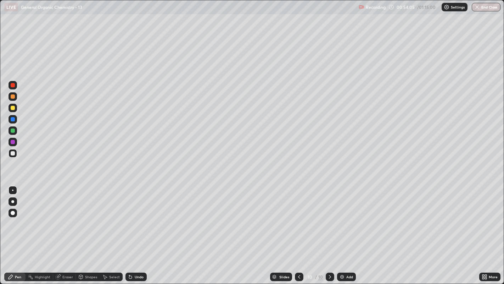
click at [11, 107] on div at bounding box center [13, 108] width 4 height 4
click at [12, 201] on div at bounding box center [12, 201] width 3 height 3
click at [81, 217] on icon at bounding box center [81, 277] width 0 height 2
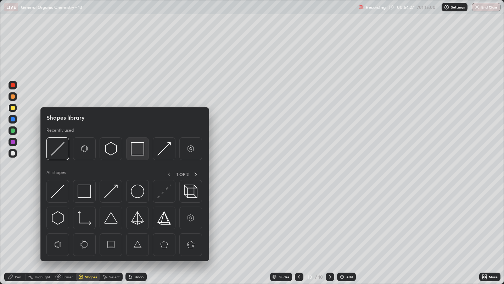
click at [136, 146] on img at bounding box center [137, 148] width 13 height 13
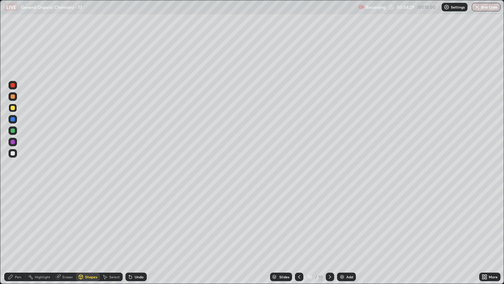
click at [14, 217] on div "Pen" at bounding box center [14, 276] width 21 height 9
click at [13, 153] on div at bounding box center [13, 153] width 4 height 4
click at [12, 190] on div at bounding box center [12, 189] width 1 height 1
click at [350, 217] on div "Add" at bounding box center [350, 277] width 7 height 4
click at [87, 217] on div "Shapes" at bounding box center [88, 276] width 24 height 9
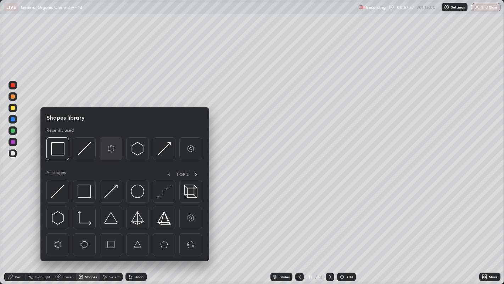
click at [108, 147] on img at bounding box center [110, 148] width 13 height 13
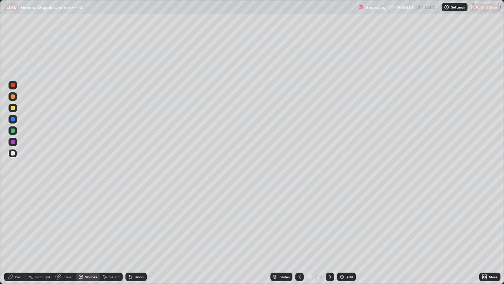
click at [17, 217] on div "Pen" at bounding box center [14, 276] width 21 height 9
click at [104, 217] on icon at bounding box center [106, 277] width 4 height 4
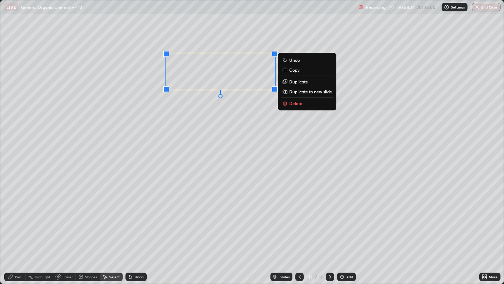
click at [256, 105] on div "0 ° Undo Copy Duplicate Duplicate to new slide Delete" at bounding box center [252, 141] width 504 height 283
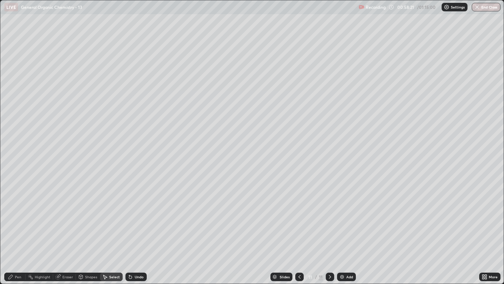
click at [18, 217] on div "Pen" at bounding box center [18, 277] width 6 height 4
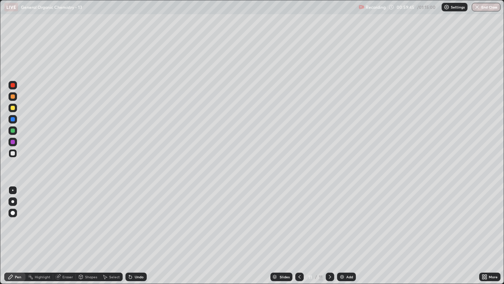
click at [14, 108] on div at bounding box center [13, 108] width 4 height 4
click at [12, 198] on div at bounding box center [13, 201] width 9 height 9
click at [140, 217] on div "Undo" at bounding box center [136, 276] width 21 height 9
click at [138, 217] on div "Undo" at bounding box center [136, 276] width 21 height 9
click at [108, 217] on div "Select" at bounding box center [111, 276] width 23 height 9
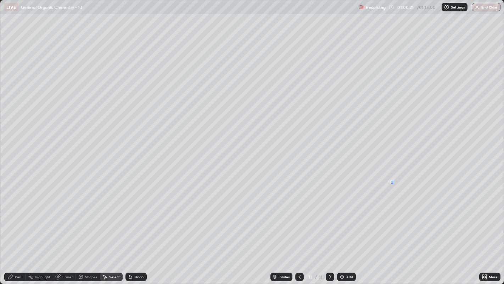
click at [391, 181] on div "0 ° Undo Copy Duplicate Duplicate to new slide Delete" at bounding box center [252, 141] width 504 height 283
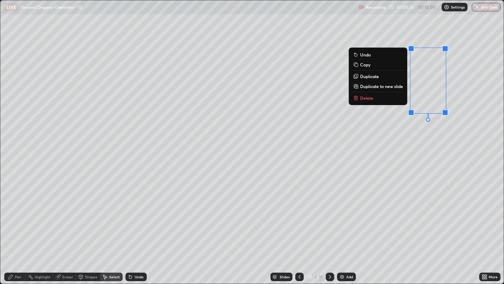
click at [407, 165] on div "0 ° Undo Copy Duplicate Duplicate to new slide Delete" at bounding box center [252, 141] width 504 height 283
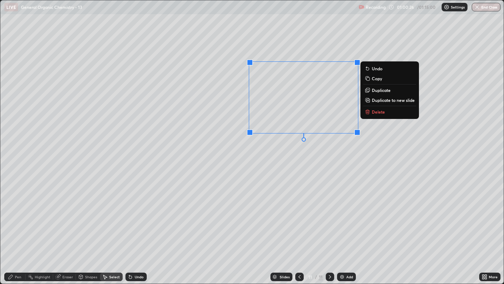
click at [327, 163] on div "0 ° Undo Copy Duplicate Duplicate to new slide Delete" at bounding box center [252, 141] width 504 height 283
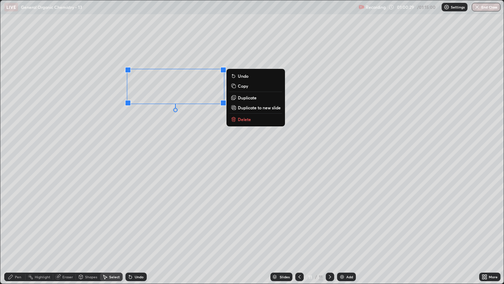
click at [203, 133] on div "0 ° Undo Copy Duplicate Duplicate to new slide Delete" at bounding box center [252, 141] width 504 height 283
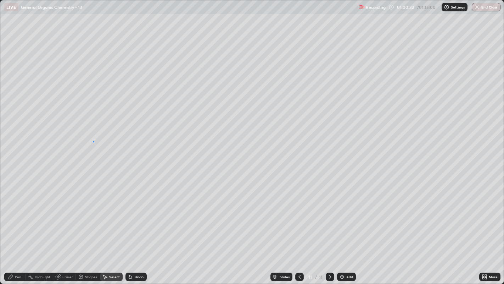
click at [93, 141] on div "0 ° Undo Copy Duplicate Duplicate to new slide Delete" at bounding box center [252, 141] width 504 height 283
click at [9, 217] on div "Pen" at bounding box center [14, 276] width 21 height 9
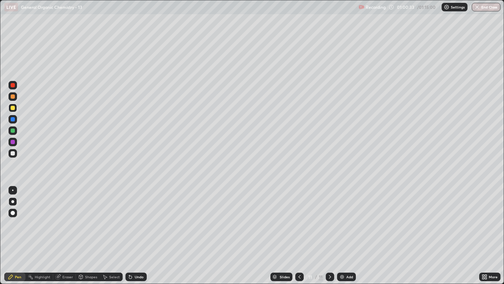
click at [12, 201] on div at bounding box center [12, 201] width 3 height 3
click at [65, 217] on div "Eraser" at bounding box center [67, 277] width 11 height 4
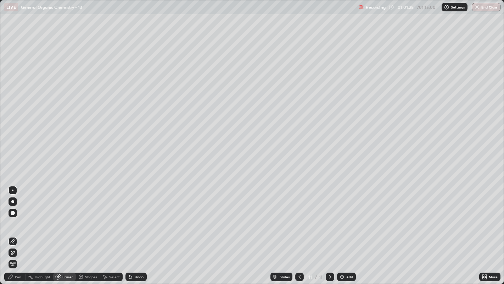
click at [138, 217] on div "Undo" at bounding box center [139, 277] width 9 height 4
click at [15, 217] on div "Pen" at bounding box center [14, 276] width 21 height 9
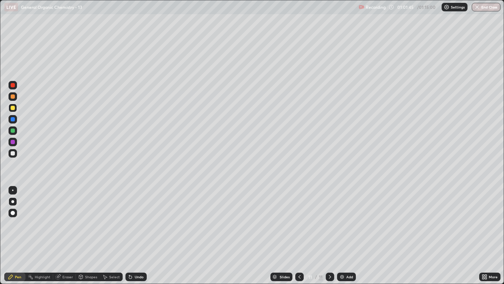
click at [12, 190] on div at bounding box center [12, 189] width 1 height 1
click at [352, 217] on div "Add" at bounding box center [350, 277] width 7 height 4
click at [67, 217] on div "Eraser" at bounding box center [67, 277] width 11 height 4
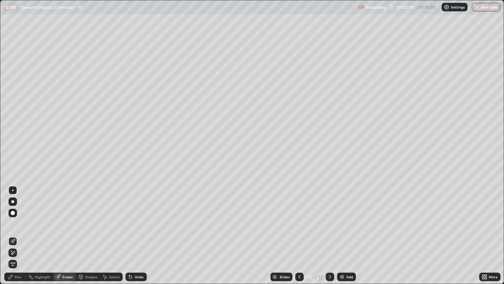
click at [13, 217] on span "Erase all" at bounding box center [13, 264] width 8 height 4
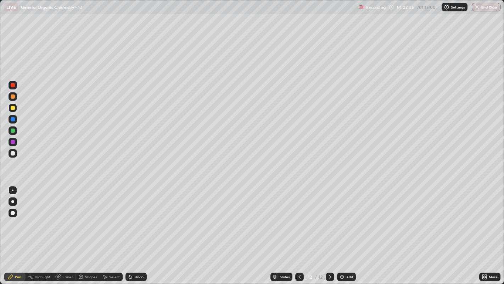
click at [12, 153] on div at bounding box center [13, 153] width 4 height 4
click at [15, 106] on div at bounding box center [13, 108] width 9 height 9
click at [17, 201] on div at bounding box center [13, 201] width 9 height 9
click at [137, 217] on div "Undo" at bounding box center [139, 277] width 9 height 4
click at [112, 217] on div "Select" at bounding box center [114, 277] width 11 height 4
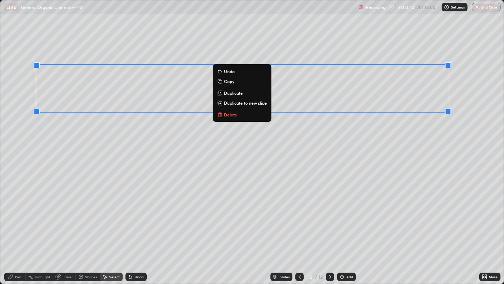
click at [278, 134] on div "0 ° Undo Copy Duplicate Duplicate to new slide Delete" at bounding box center [252, 141] width 504 height 283
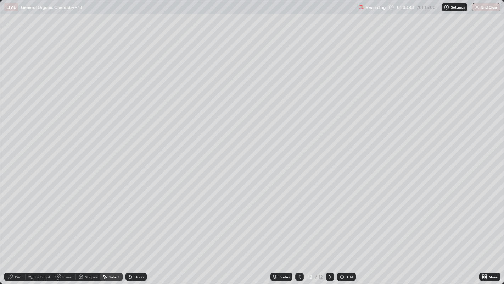
click at [16, 217] on div "Pen" at bounding box center [18, 277] width 6 height 4
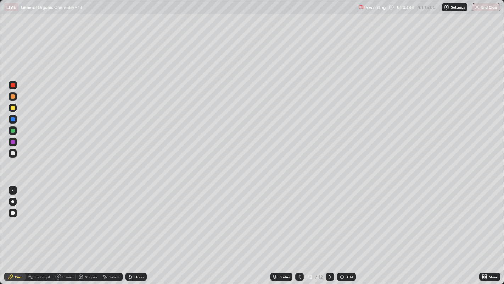
click at [15, 189] on div at bounding box center [13, 190] width 9 height 9
click at [114, 217] on div "Select" at bounding box center [114, 277] width 11 height 4
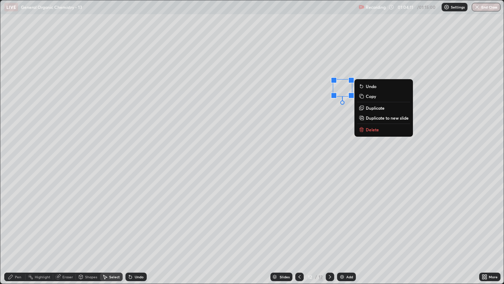
click at [330, 122] on div "0 ° Undo Copy Duplicate Duplicate to new slide Delete" at bounding box center [252, 141] width 504 height 283
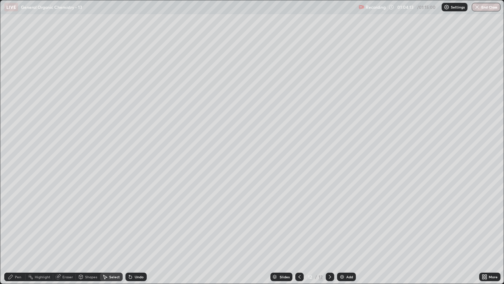
click at [18, 217] on div "Pen" at bounding box center [18, 277] width 6 height 4
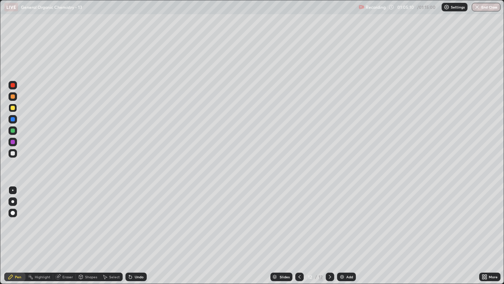
click at [12, 201] on div at bounding box center [12, 201] width 3 height 3
click at [138, 217] on div "Undo" at bounding box center [139, 277] width 9 height 4
click at [13, 152] on div at bounding box center [13, 153] width 4 height 4
click at [12, 190] on div at bounding box center [12, 189] width 1 height 1
click at [341, 217] on div "Add" at bounding box center [346, 276] width 19 height 9
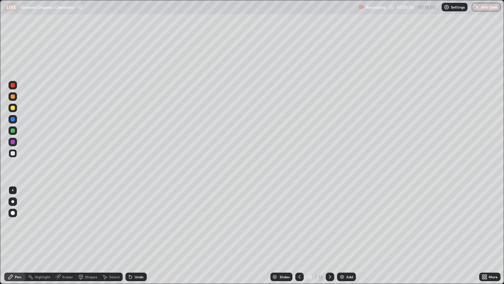
click at [87, 217] on div "Shapes" at bounding box center [91, 277] width 12 height 4
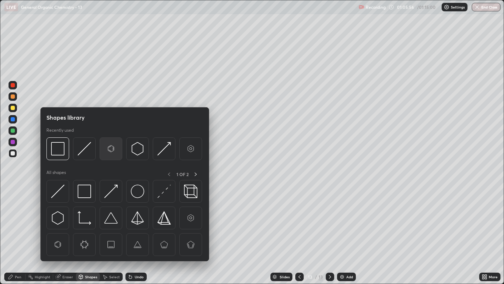
click at [111, 148] on img at bounding box center [110, 148] width 13 height 13
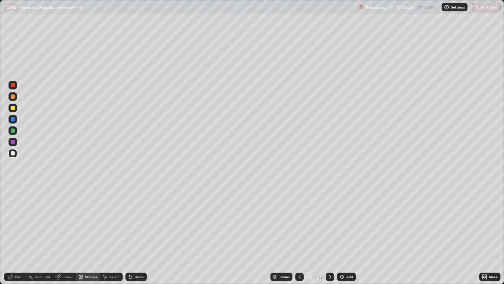
click at [17, 217] on div "Pen" at bounding box center [18, 277] width 6 height 4
click at [106, 217] on icon at bounding box center [105, 277] width 6 height 6
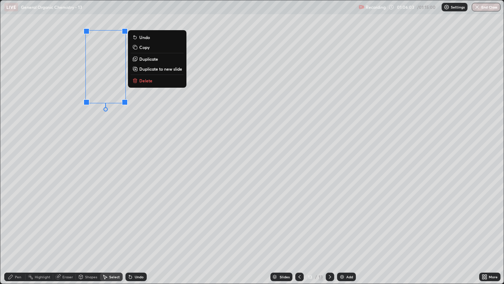
click at [156, 61] on p "Duplicate" at bounding box center [148, 59] width 19 height 6
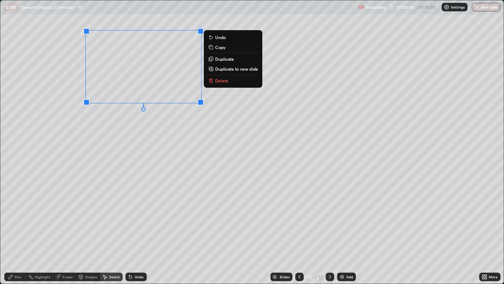
click at [232, 61] on p "Duplicate" at bounding box center [224, 59] width 19 height 6
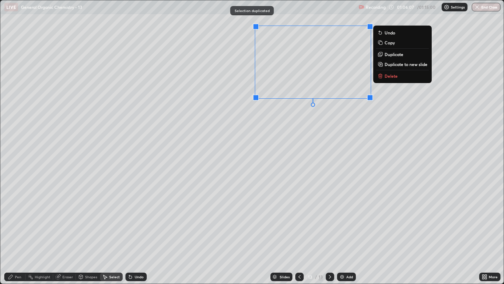
click at [289, 142] on div "0 ° Undo Copy Duplicate Duplicate to new slide Delete" at bounding box center [252, 141] width 504 height 283
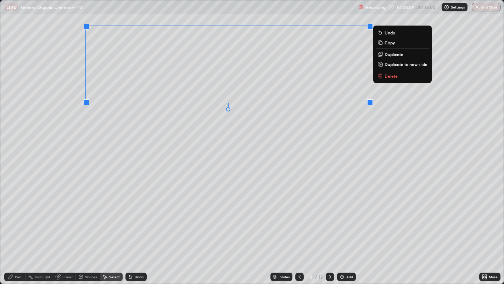
click at [396, 54] on p "Duplicate" at bounding box center [394, 54] width 19 height 6
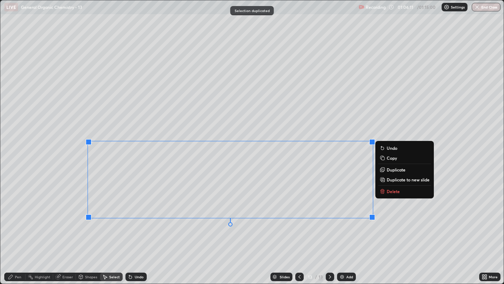
click at [189, 124] on div "0 ° Undo Copy Duplicate Duplicate to new slide Delete" at bounding box center [252, 141] width 504 height 283
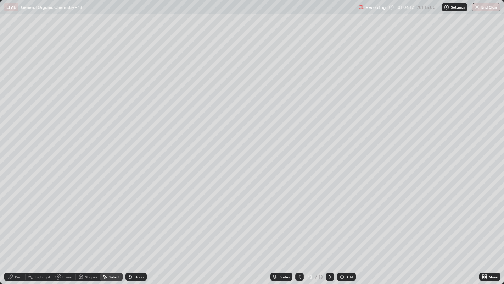
click at [16, 217] on div "Pen" at bounding box center [14, 276] width 21 height 9
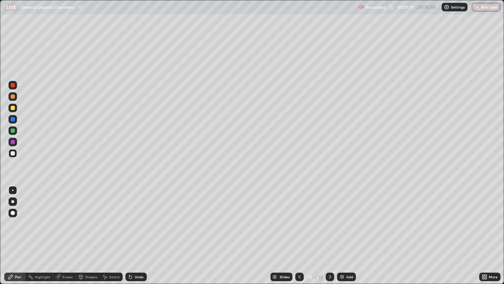
click at [137, 217] on div "Undo" at bounding box center [139, 277] width 9 height 4
click at [135, 217] on div "Undo" at bounding box center [139, 277] width 9 height 4
click at [136, 217] on div "Undo" at bounding box center [139, 277] width 9 height 4
click at [137, 217] on div "Undo" at bounding box center [139, 277] width 9 height 4
click at [12, 106] on div at bounding box center [13, 108] width 4 height 4
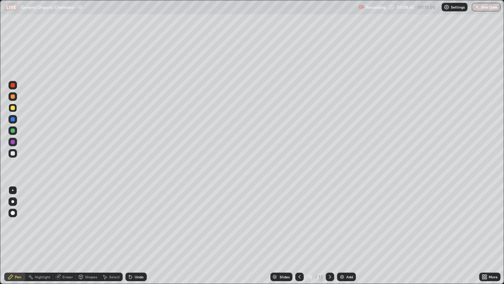
click at [111, 217] on div "Select" at bounding box center [111, 276] width 23 height 9
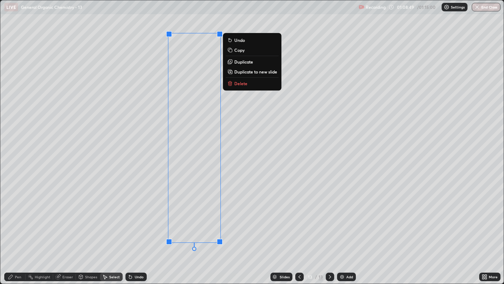
click at [154, 138] on div "0 ° Undo Copy Duplicate Duplicate to new slide Delete" at bounding box center [252, 141] width 504 height 283
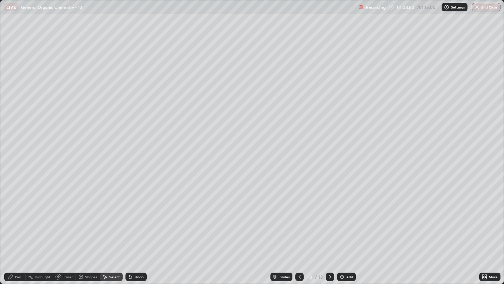
click at [15, 217] on div "Pen" at bounding box center [14, 276] width 21 height 9
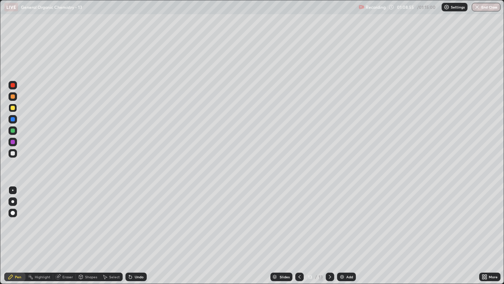
click at [12, 201] on div at bounding box center [12, 201] width 3 height 3
click at [10, 190] on div at bounding box center [13, 190] width 9 height 9
click at [138, 217] on div "Undo" at bounding box center [139, 277] width 9 height 4
click at [13, 201] on div at bounding box center [12, 201] width 3 height 3
click at [119, 217] on div "Select" at bounding box center [114, 277] width 11 height 4
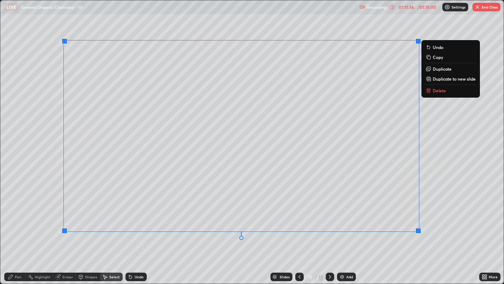
click at [447, 172] on div "0 ° Undo Copy Duplicate Duplicate to new slide Delete" at bounding box center [252, 141] width 504 height 283
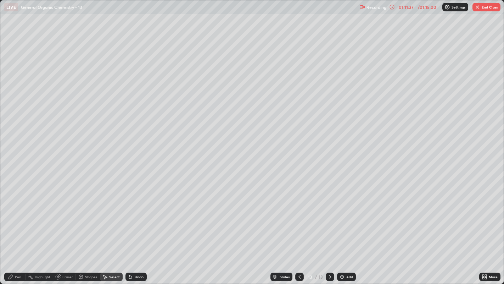
click at [12, 217] on icon at bounding box center [11, 277] width 6 height 6
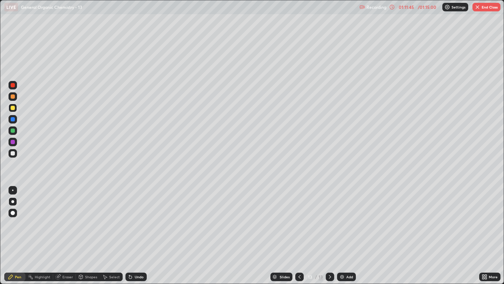
click at [129, 217] on icon at bounding box center [129, 275] width 1 height 1
click at [132, 217] on icon at bounding box center [131, 277] width 6 height 6
click at [129, 217] on icon at bounding box center [130, 277] width 3 height 3
click at [7, 192] on div at bounding box center [12, 189] width 11 height 11
click at [13, 153] on div at bounding box center [13, 153] width 4 height 4
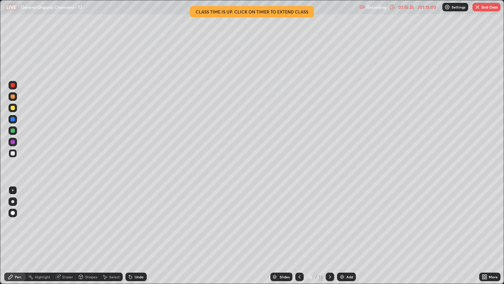
click at [483, 11] on button "End Class" at bounding box center [487, 7] width 28 height 9
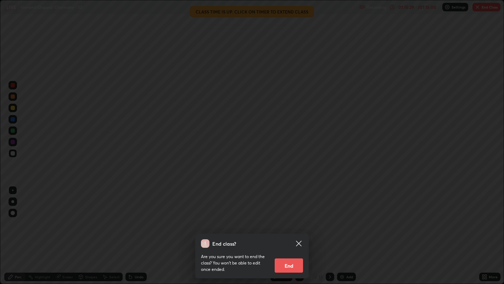
click at [295, 217] on button "End" at bounding box center [289, 265] width 28 height 14
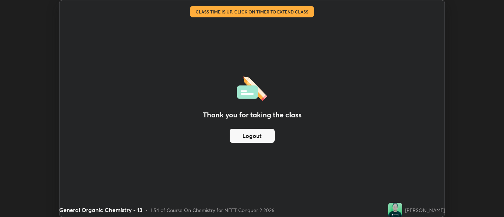
scroll to position [35254, 34967]
